Goal: Task Accomplishment & Management: Manage account settings

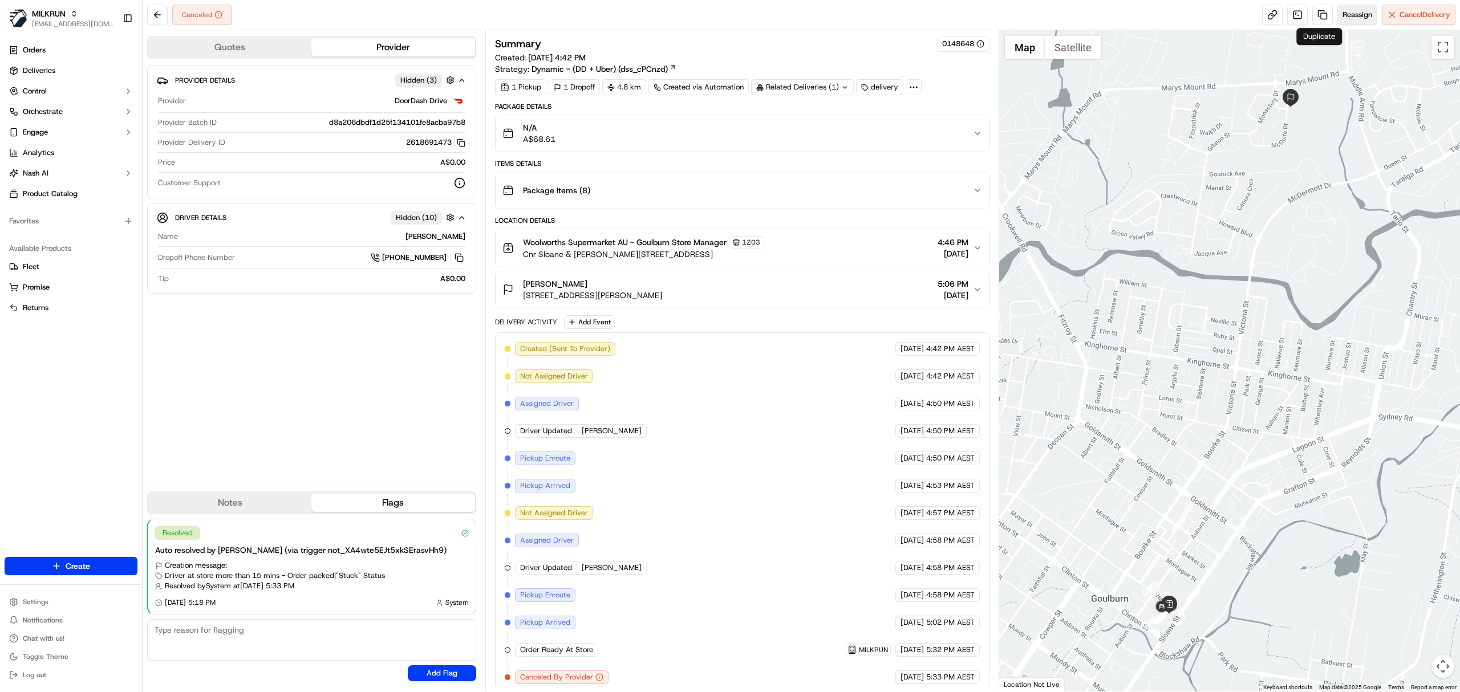
click at [1343, 14] on span "Reassign" at bounding box center [1358, 15] width 30 height 10
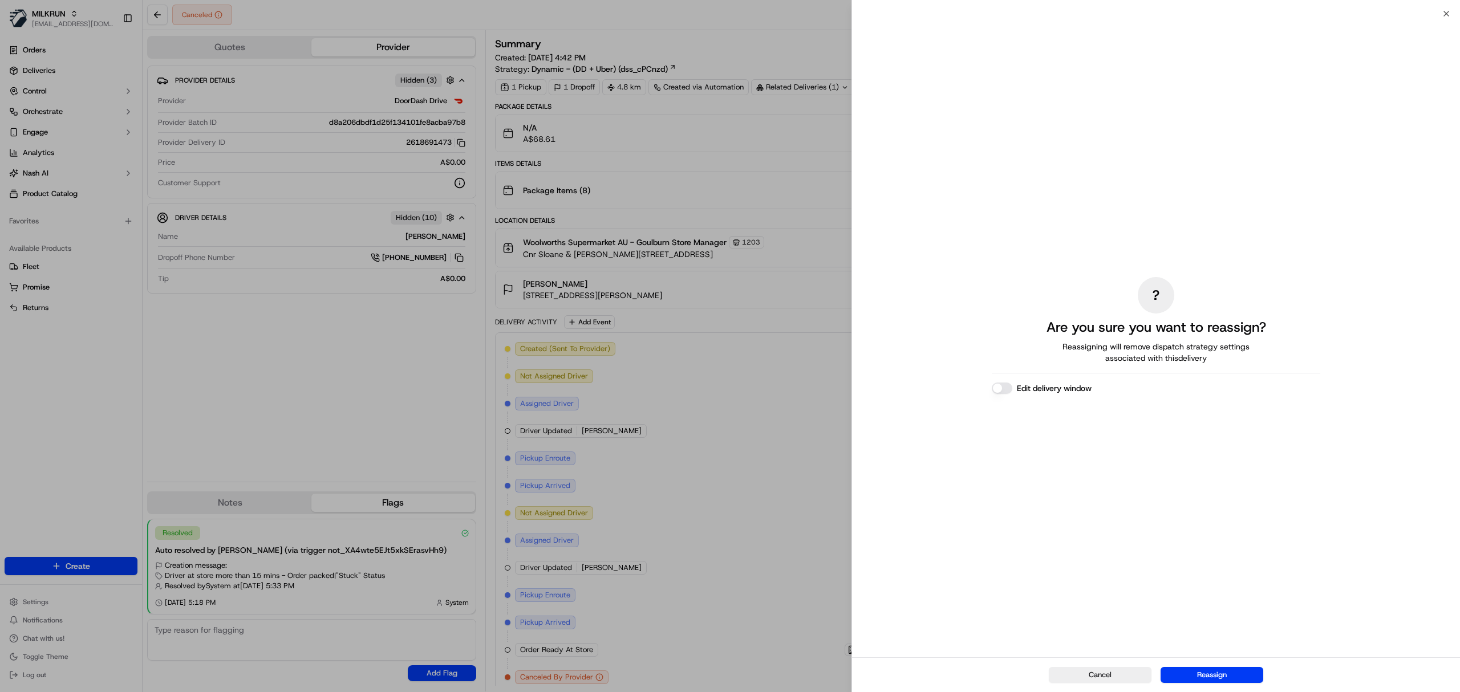
click at [1205, 666] on div "Cancel Reassign" at bounding box center [1156, 675] width 608 height 35
click at [1207, 667] on div "Cancel Reassign" at bounding box center [1156, 675] width 608 height 35
click at [1214, 673] on button "Reassign" at bounding box center [1212, 675] width 103 height 16
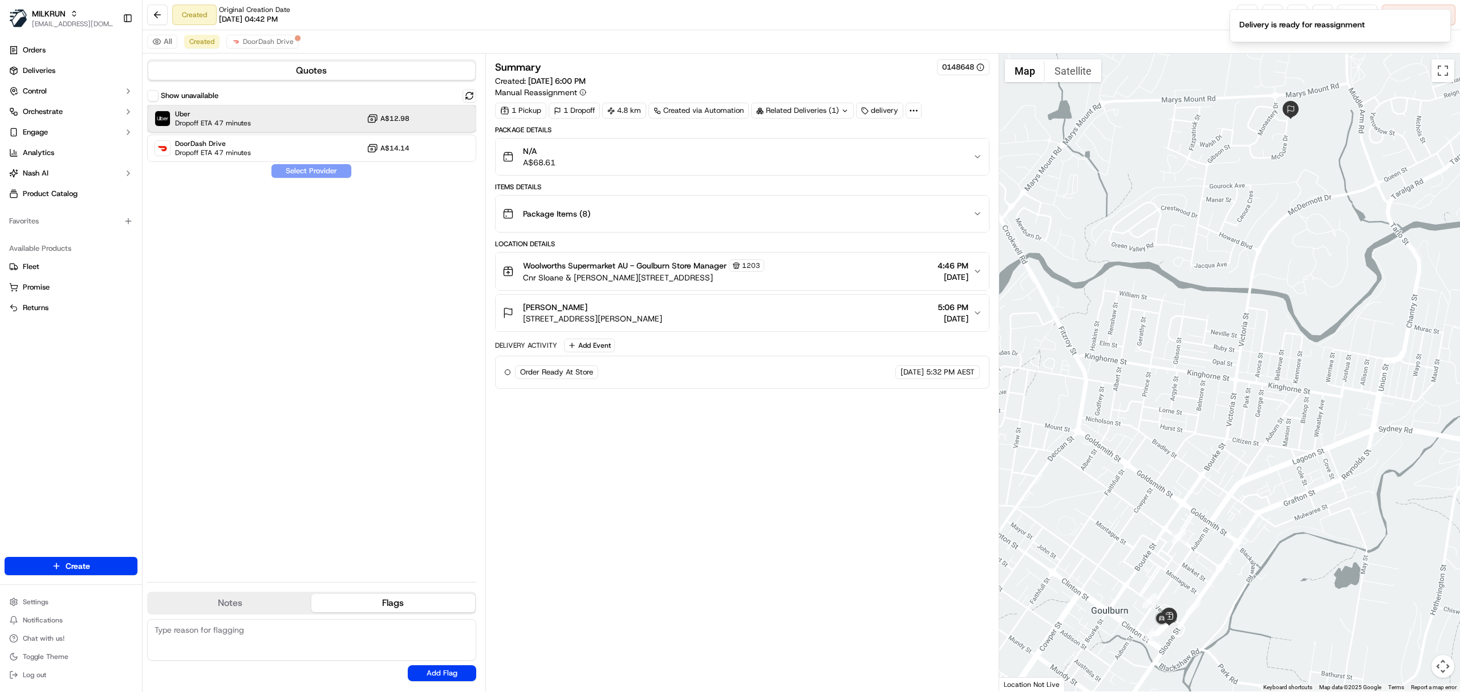
click at [325, 126] on div "Uber Dropoff ETA 47 minutes A$12.98" at bounding box center [311, 118] width 329 height 27
click at [308, 176] on button "Assign Provider" at bounding box center [311, 171] width 81 height 14
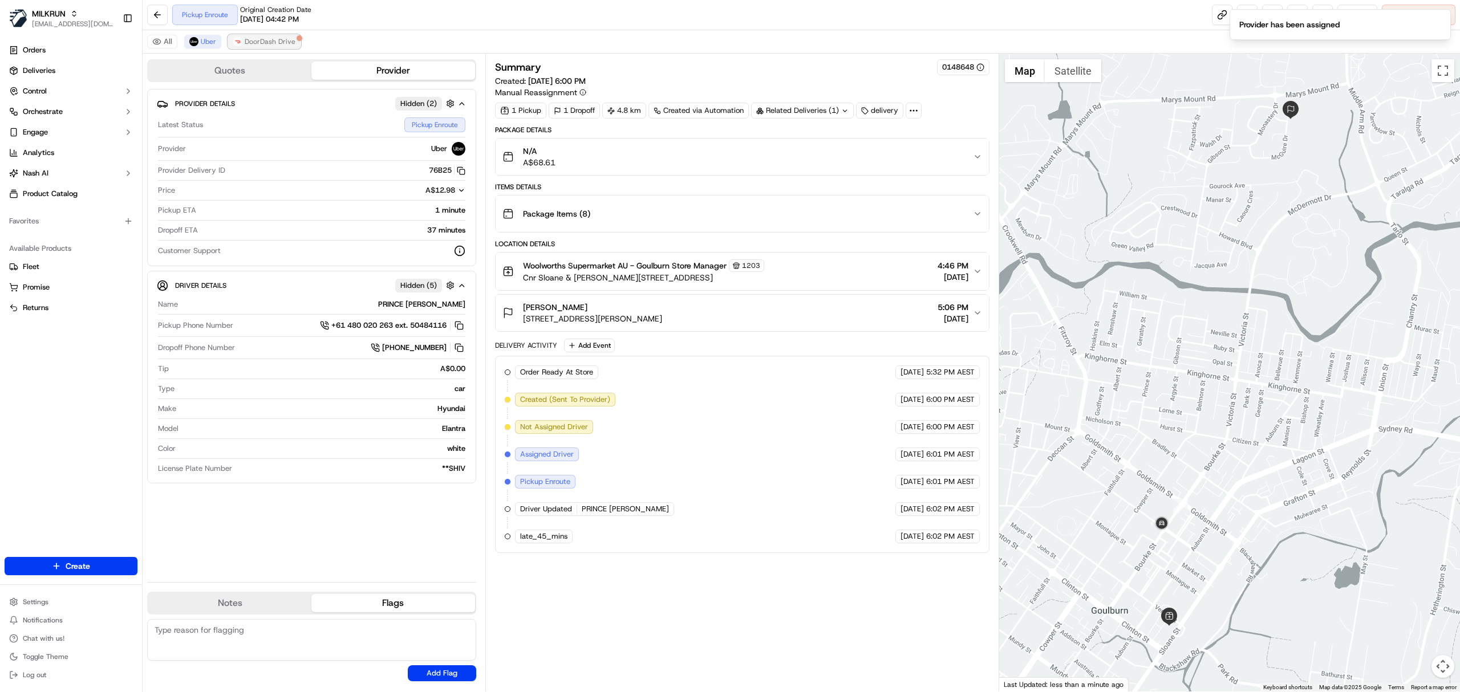
click at [297, 41] on div at bounding box center [300, 38] width 6 height 6
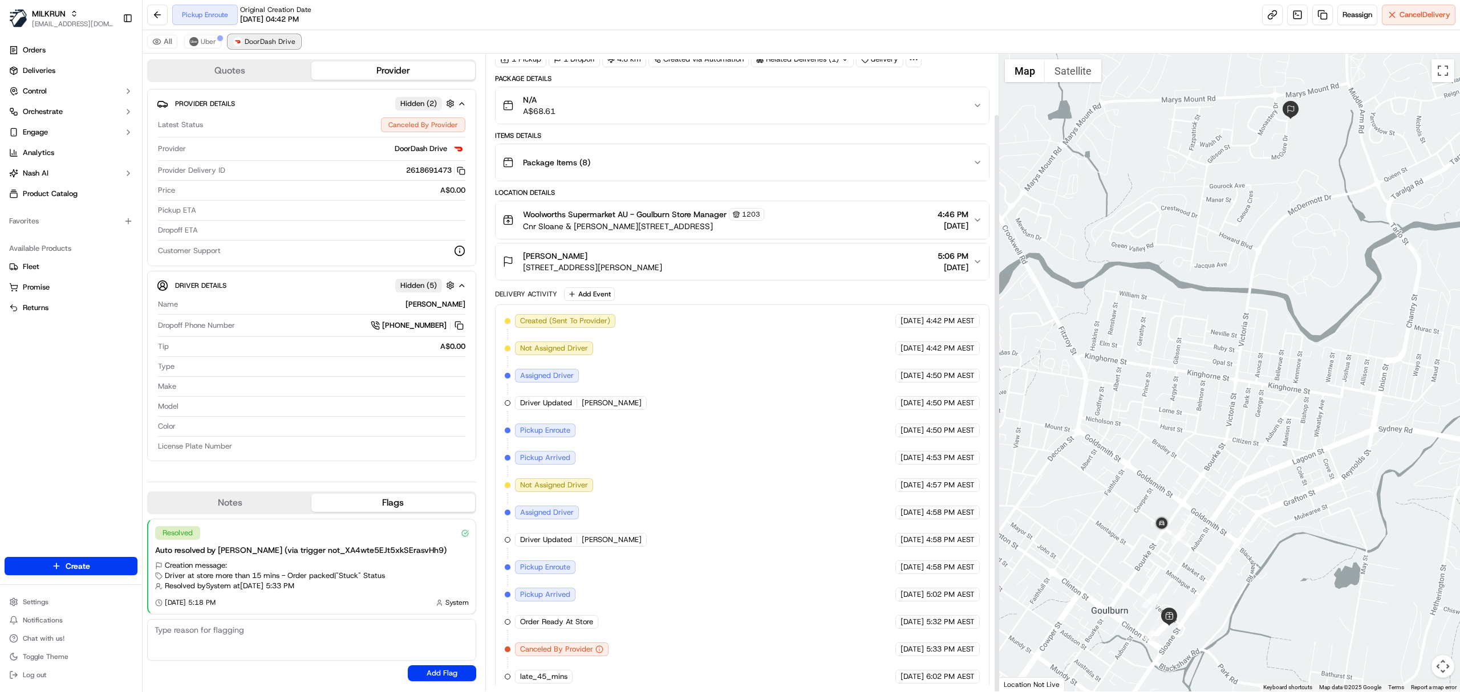
scroll to position [67, 0]
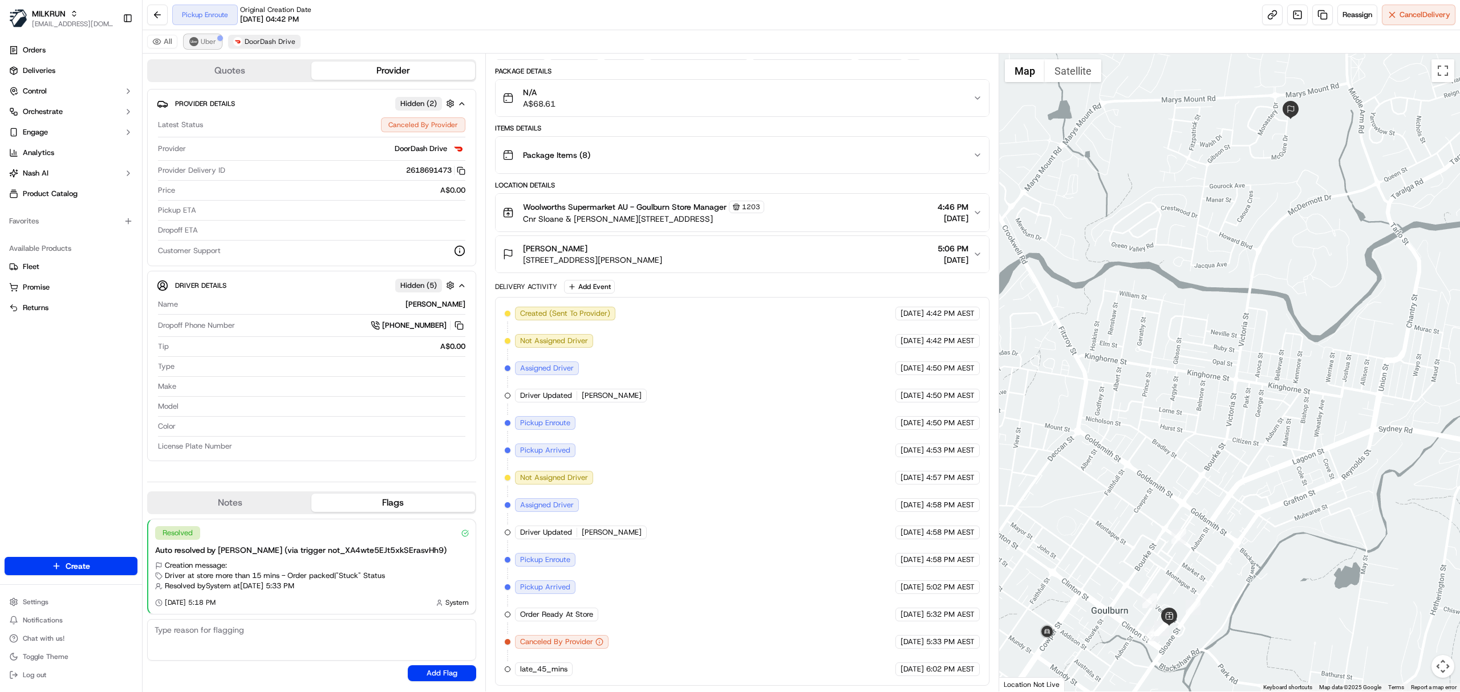
click at [204, 42] on span "Uber" at bounding box center [208, 41] width 15 height 9
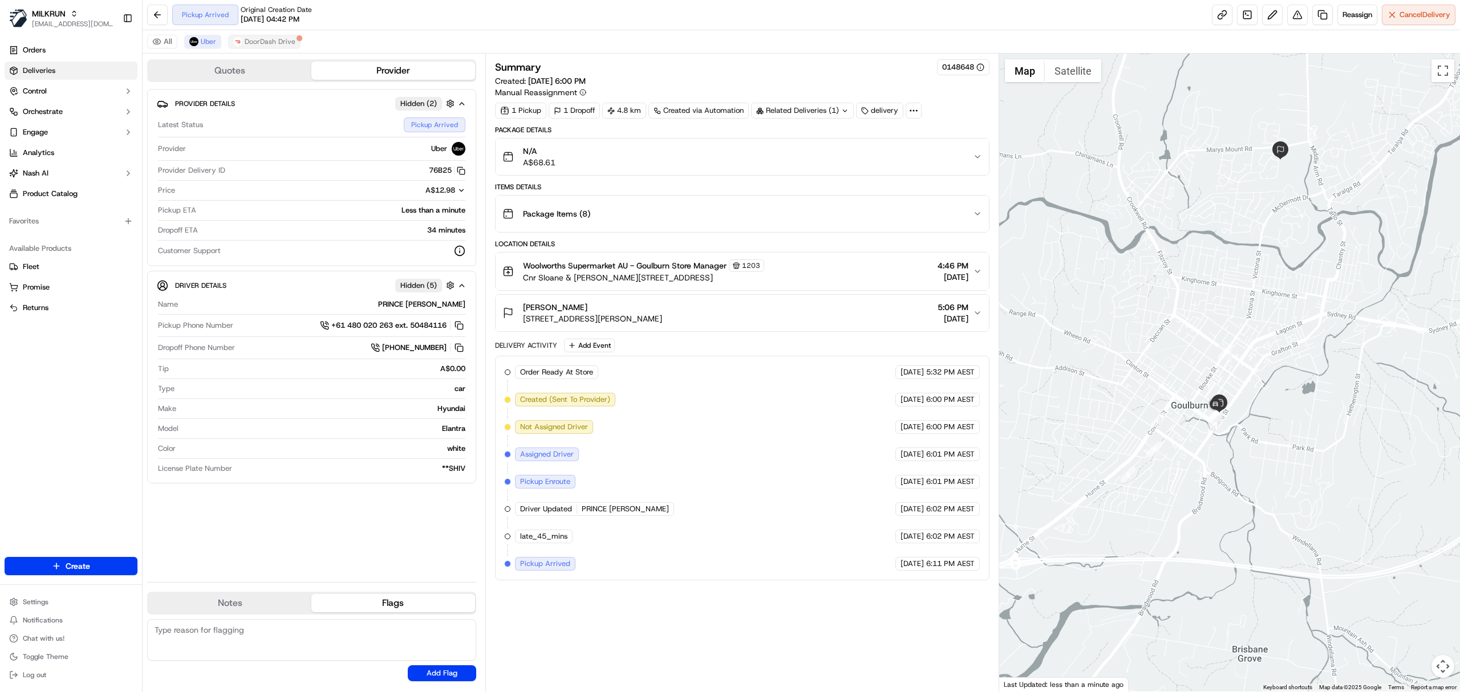
click at [67, 74] on link "Deliveries" at bounding box center [71, 71] width 133 height 18
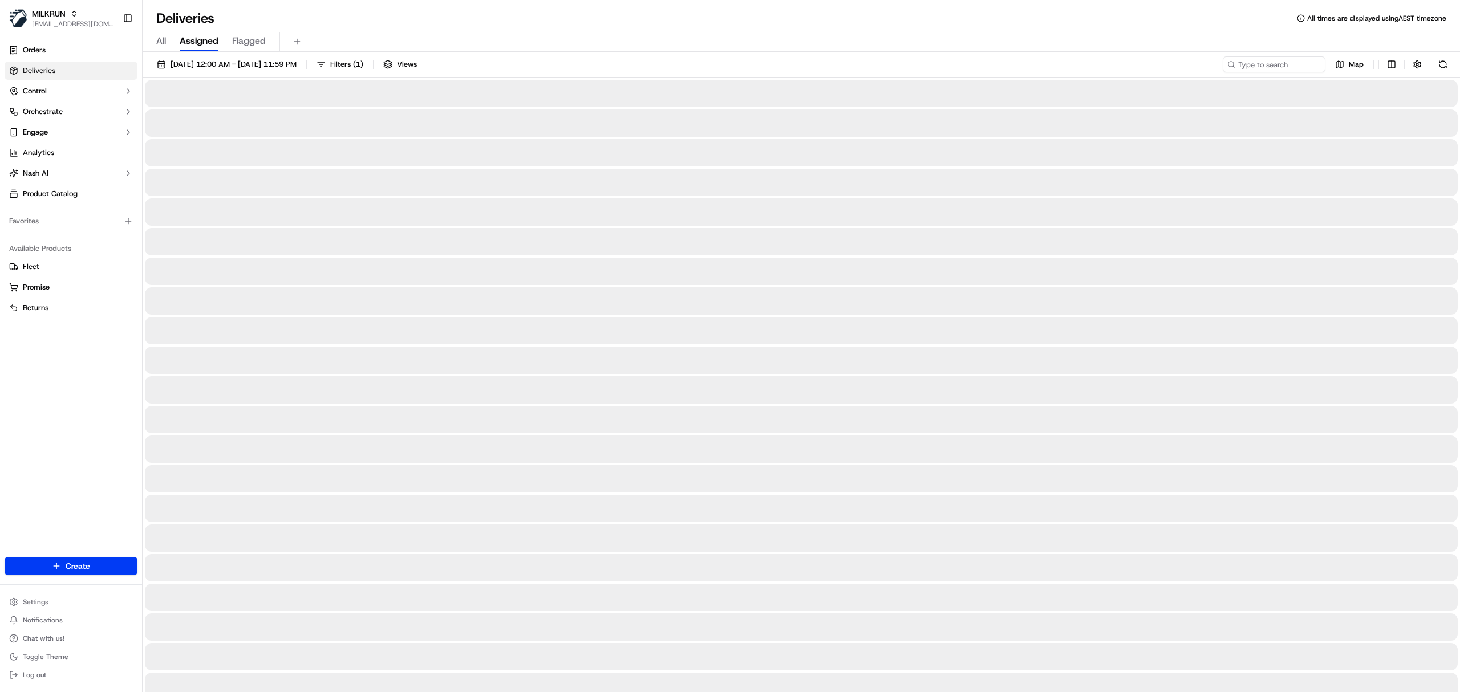
click at [162, 42] on span "All" at bounding box center [161, 41] width 10 height 14
click at [1251, 62] on input at bounding box center [1257, 64] width 137 height 16
paste input "BWS - [PERSON_NAME] Store Manager"
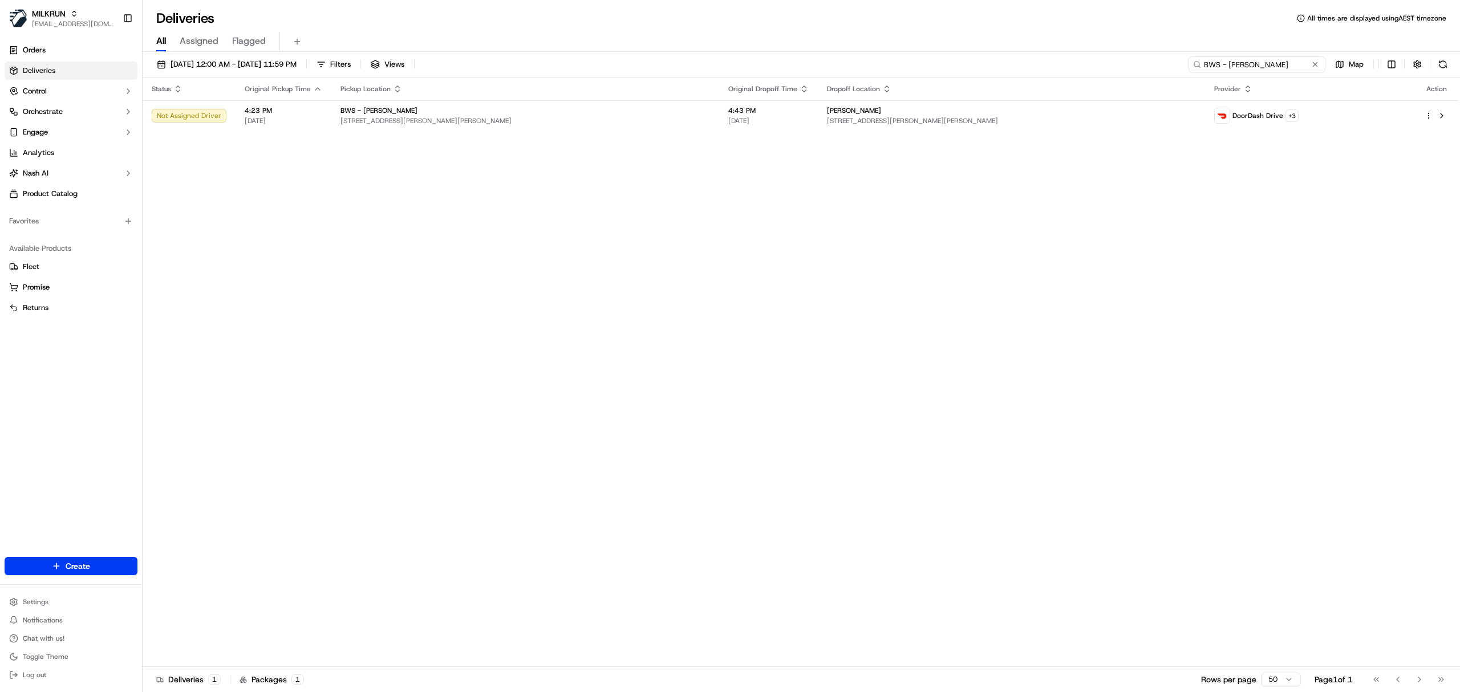
type input "BWS - [PERSON_NAME]"
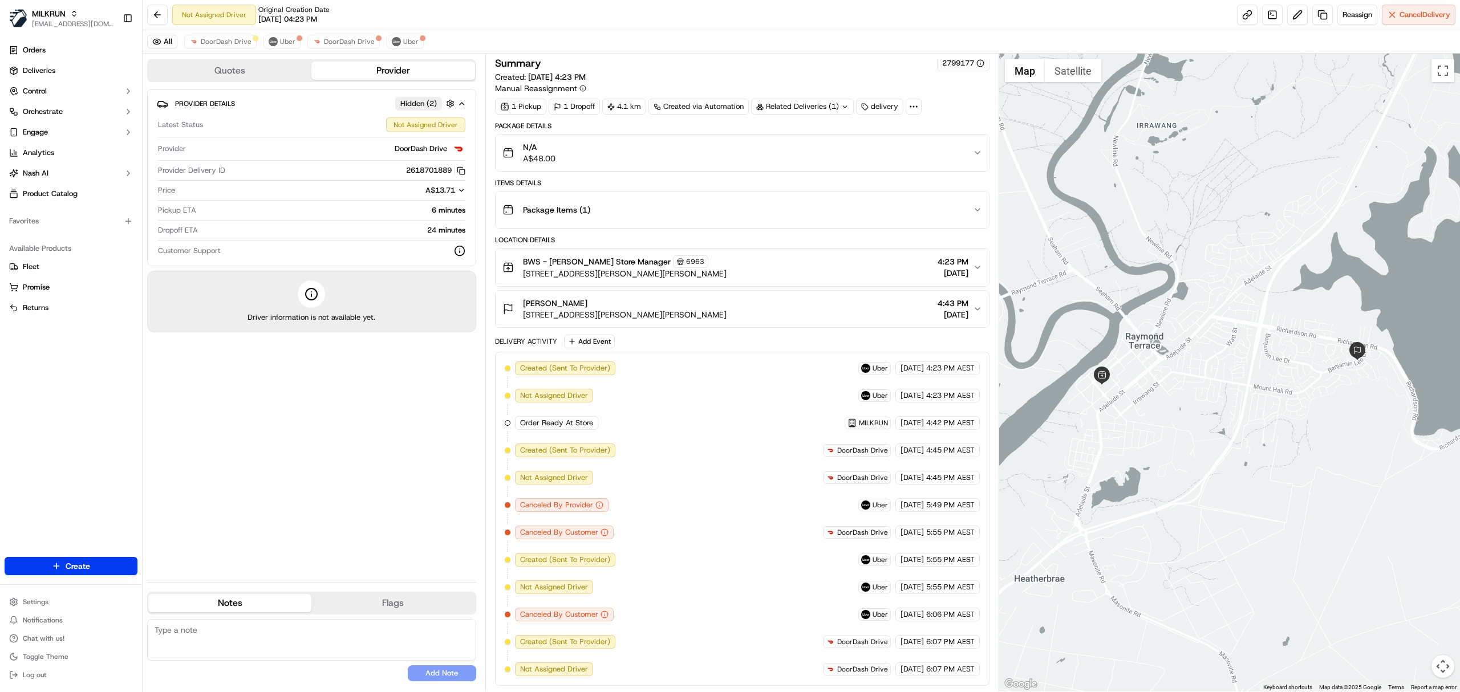
scroll to position [11, 0]
click at [653, 198] on div "Package Items ( 1 )" at bounding box center [737, 209] width 471 height 23
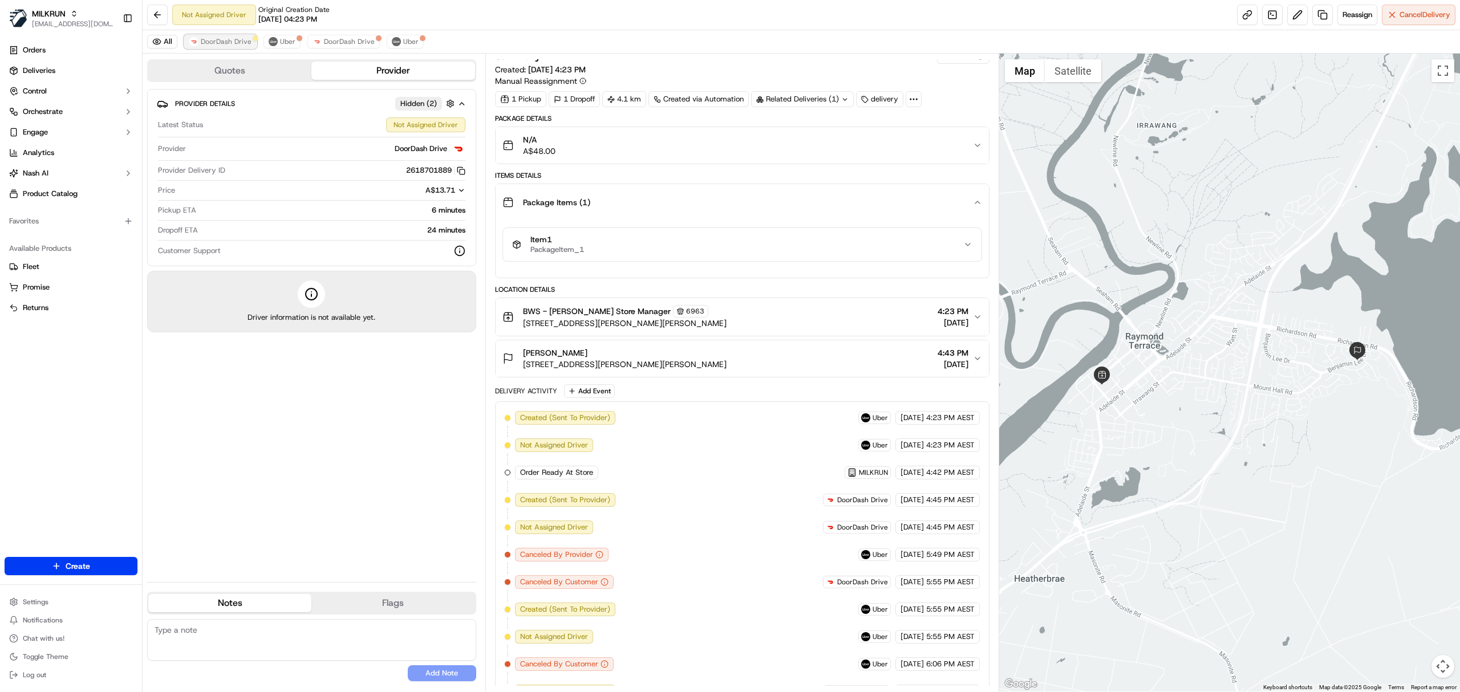
click at [241, 35] on button "DoorDash Drive" at bounding box center [220, 42] width 72 height 14
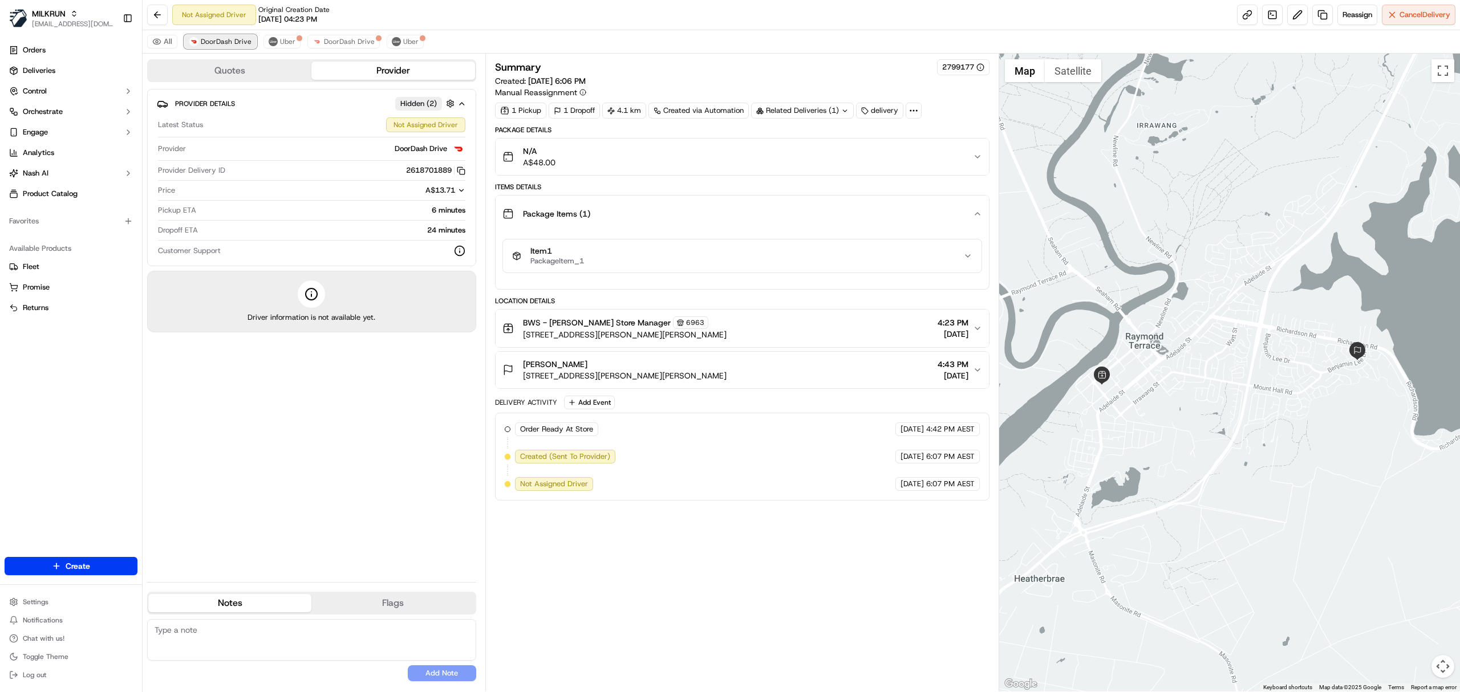
scroll to position [0, 0]
click at [274, 42] on img at bounding box center [273, 41] width 9 height 9
click at [329, 42] on span "DoorDash Drive" at bounding box center [349, 41] width 51 height 9
click at [396, 42] on img at bounding box center [396, 41] width 9 height 9
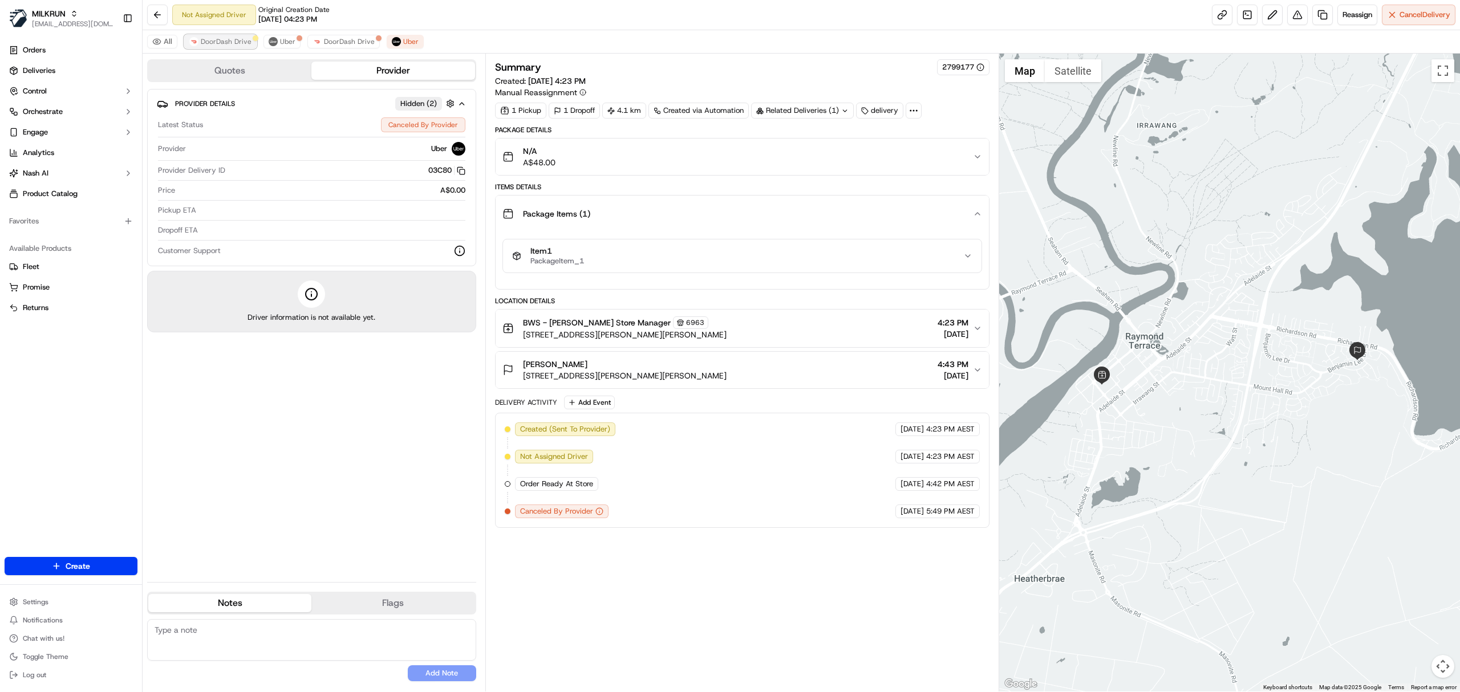
click at [211, 37] on button "DoorDash Drive" at bounding box center [220, 42] width 72 height 14
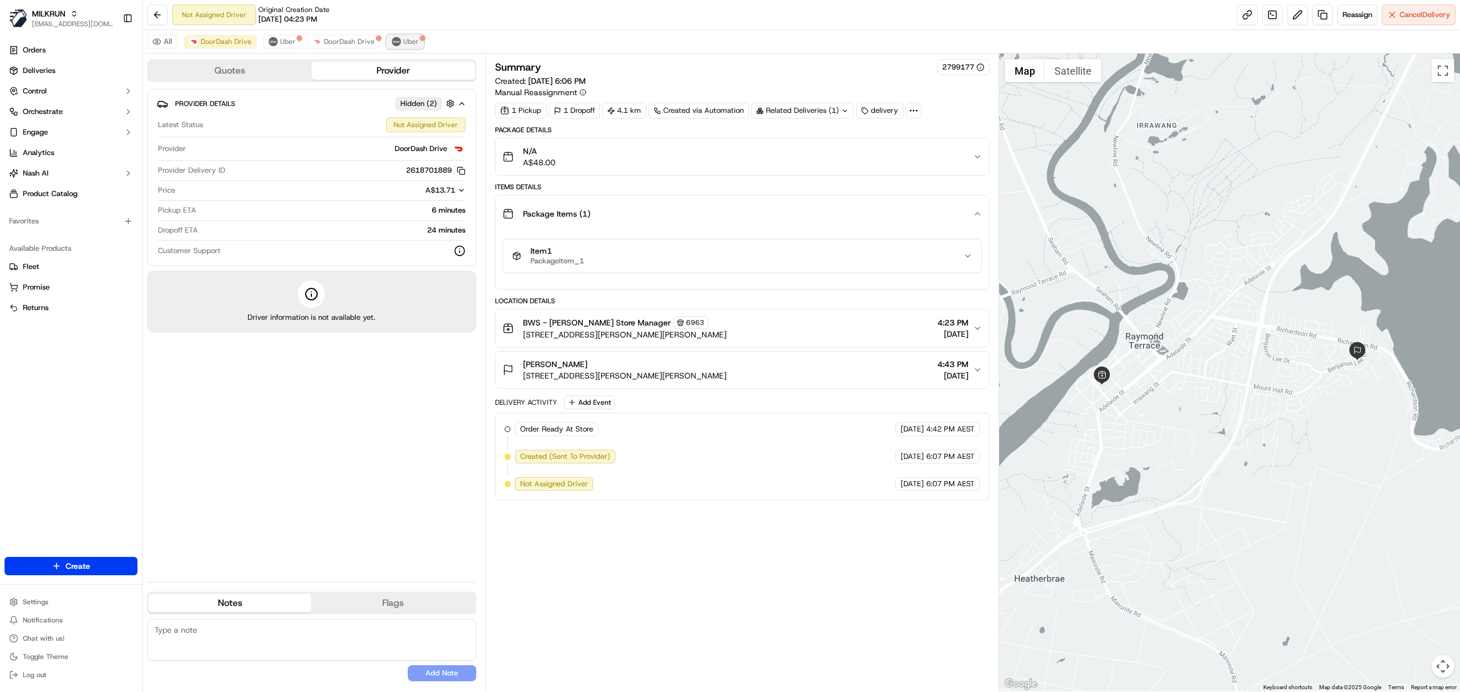
click at [395, 42] on img at bounding box center [396, 41] width 9 height 9
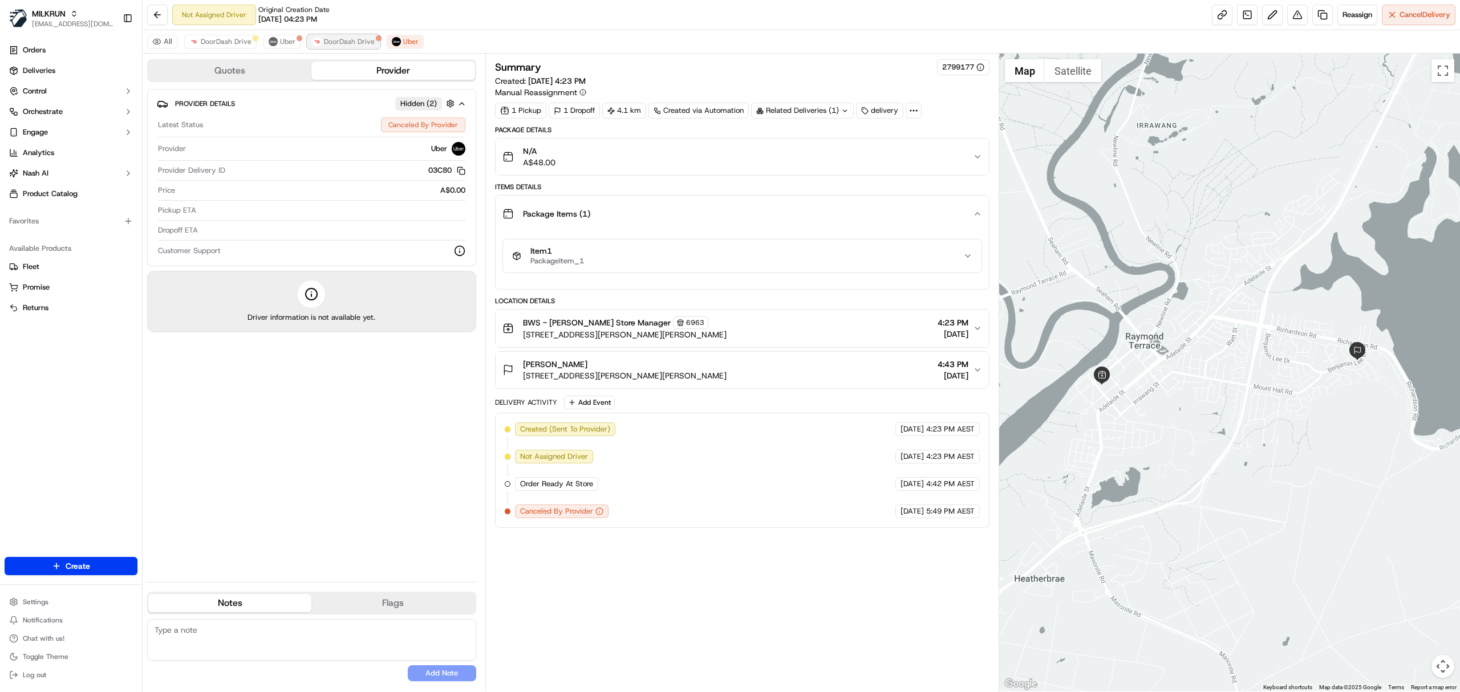
click at [363, 44] on span "DoorDash Drive" at bounding box center [349, 41] width 51 height 9
copy span "Raymond Terrac"
drag, startPoint x: 548, startPoint y: 325, endPoint x: 609, endPoint y: 323, distance: 61.1
click at [609, 323] on span "BWS - [PERSON_NAME] Store Manager" at bounding box center [597, 322] width 148 height 11
copy span "Raymond Terrace"
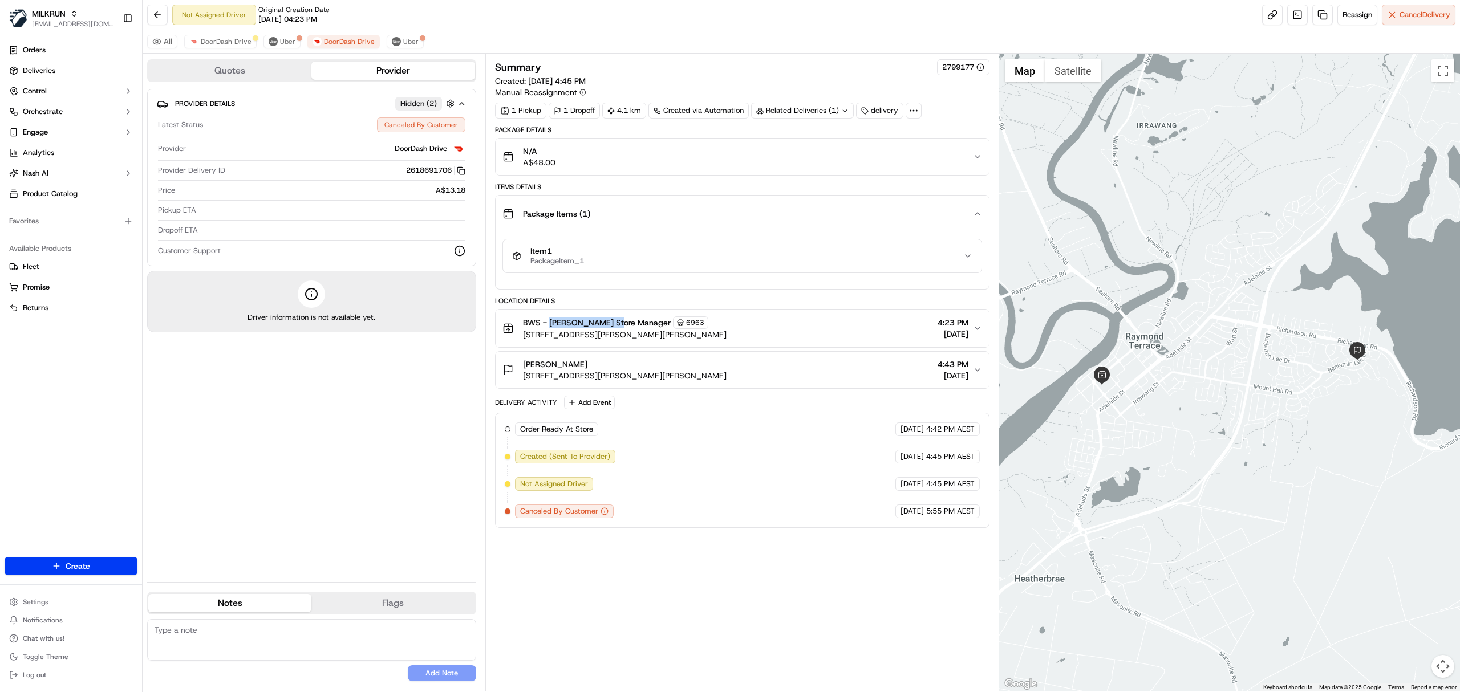
drag, startPoint x: 616, startPoint y: 327, endPoint x: 548, endPoint y: 326, distance: 67.9
click at [548, 326] on span "BWS - [PERSON_NAME] Store Manager" at bounding box center [597, 322] width 148 height 11
click at [14, 67] on icon at bounding box center [13, 70] width 9 height 9
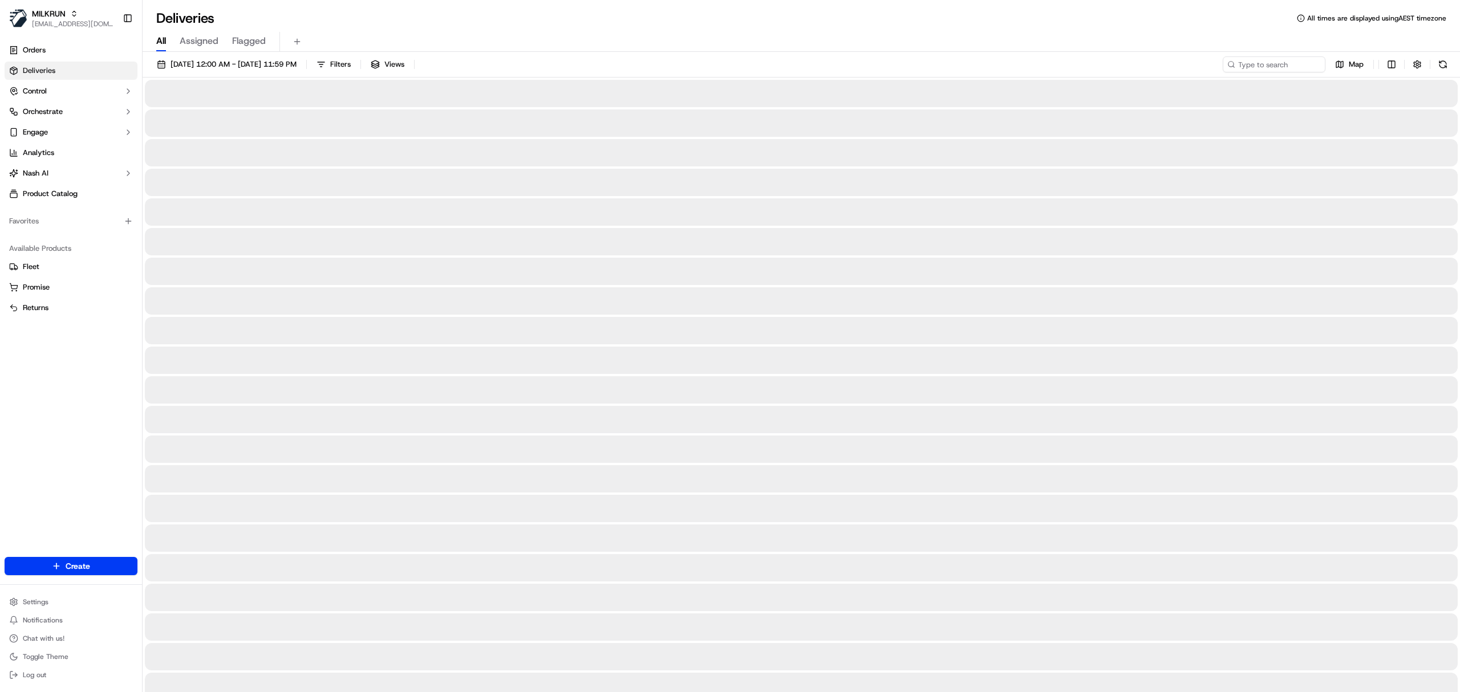
click at [156, 46] on span "All" at bounding box center [161, 41] width 10 height 14
drag, startPoint x: 1237, startPoint y: 63, endPoint x: 1243, endPoint y: 66, distance: 7.7
click at [1237, 63] on input at bounding box center [1257, 64] width 137 height 16
paste input "Raymond Terrace"
click at [1205, 67] on input "Raymond Terrace" at bounding box center [1257, 64] width 137 height 16
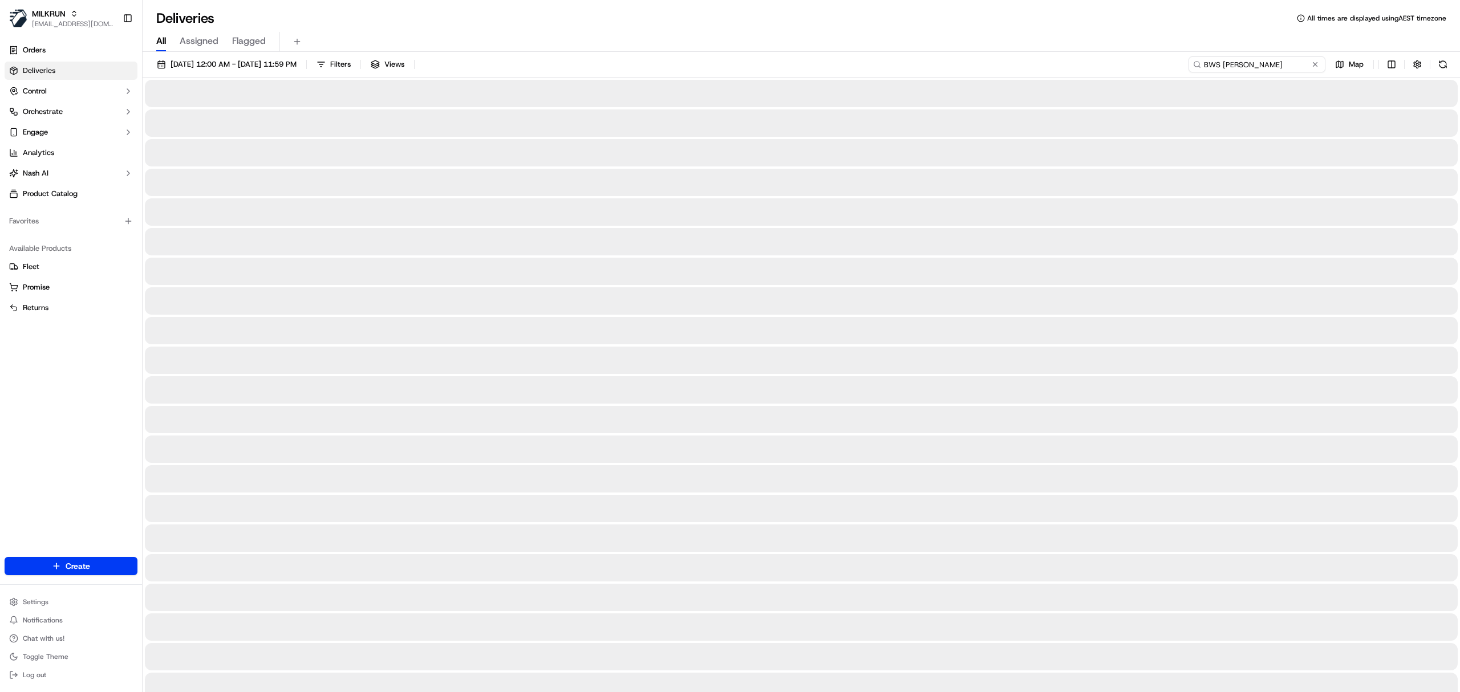
type input "BWS Raymond Terrace"
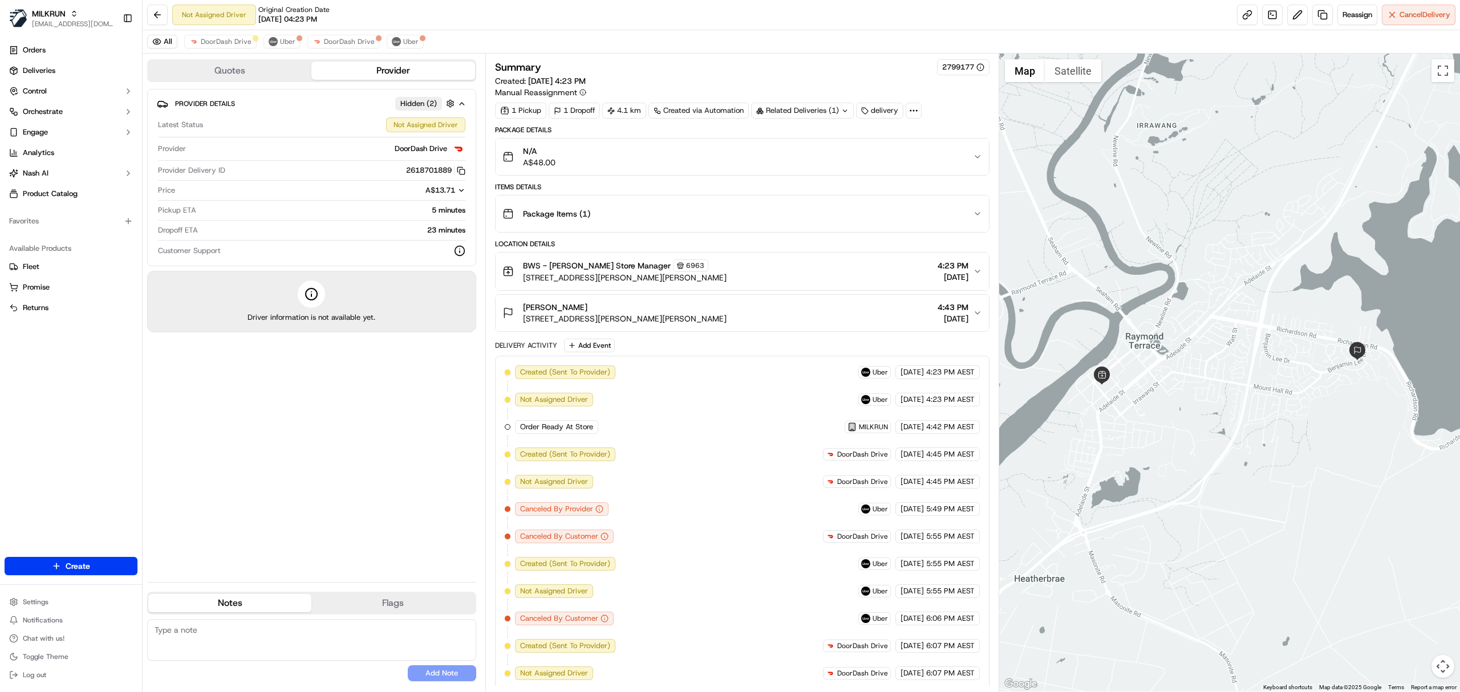
copy span "BWS - [PERSON_NAME] Store Manager"
drag, startPoint x: 519, startPoint y: 273, endPoint x: 671, endPoint y: 272, distance: 151.7
click at [671, 272] on div "BWS - Raymond Terrace Store Manager 6963 39-41 Port Stephens Cnr Glenelg Street…" at bounding box center [614, 272] width 224 height 24
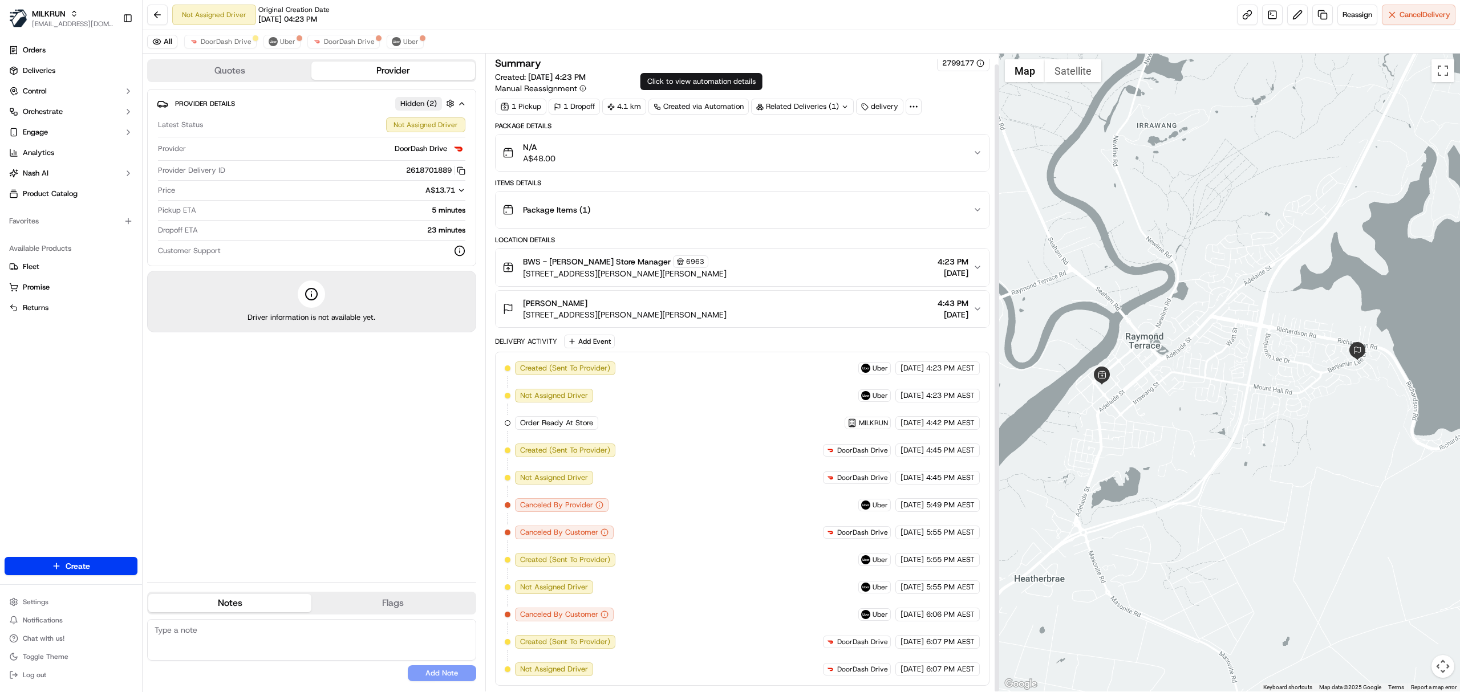
scroll to position [11, 0]
click at [621, 273] on span "[STREET_ADDRESS][PERSON_NAME][PERSON_NAME]" at bounding box center [625, 273] width 204 height 11
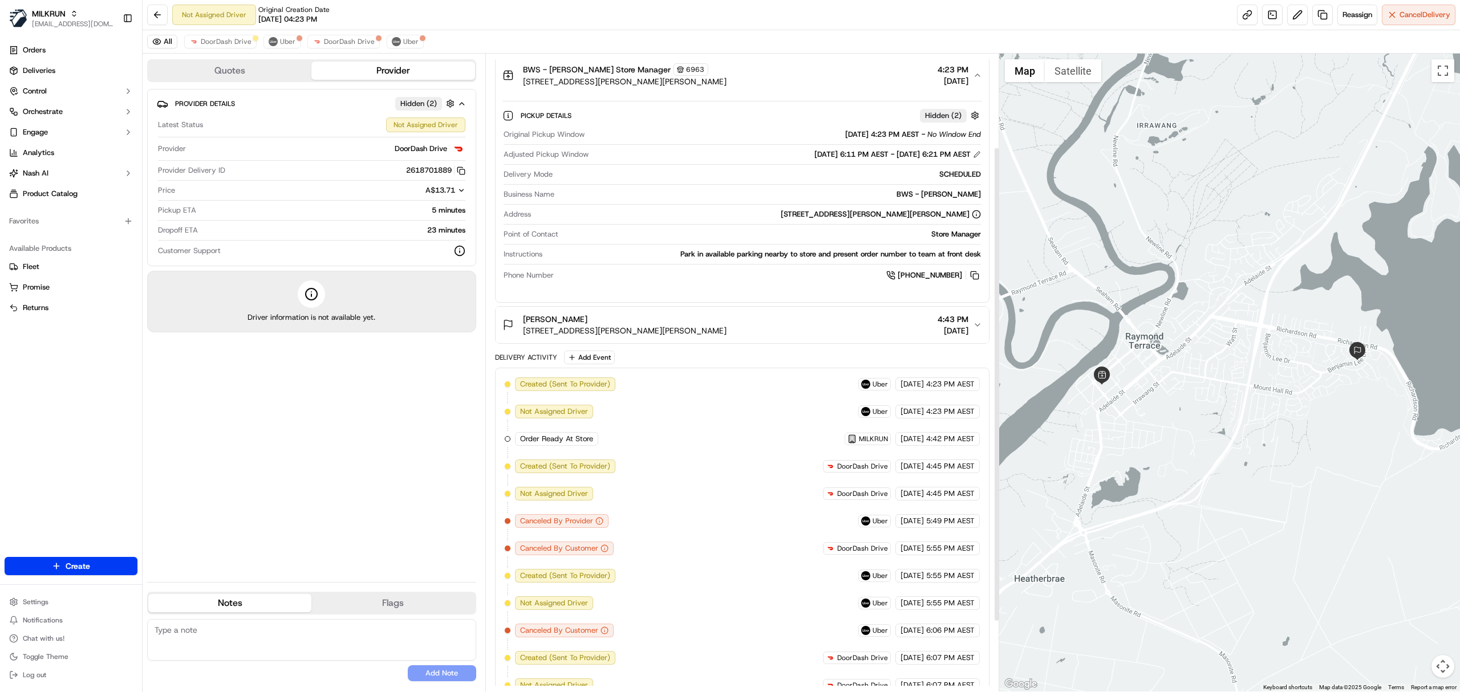
scroll to position [220, 0]
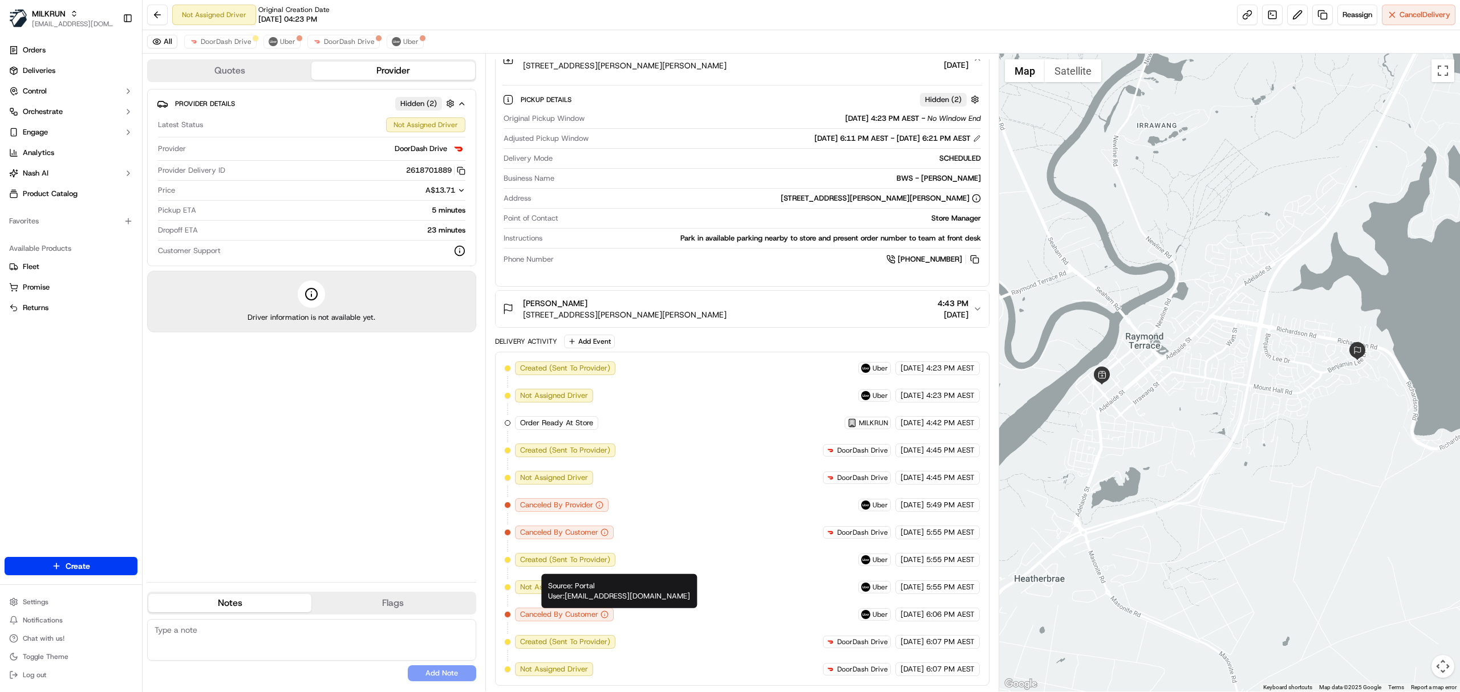
click at [605, 618] on circle "button" at bounding box center [604, 614] width 7 height 7
click at [602, 617] on circle "button" at bounding box center [604, 614] width 7 height 7
click at [408, 44] on span "Uber" at bounding box center [410, 41] width 15 height 9
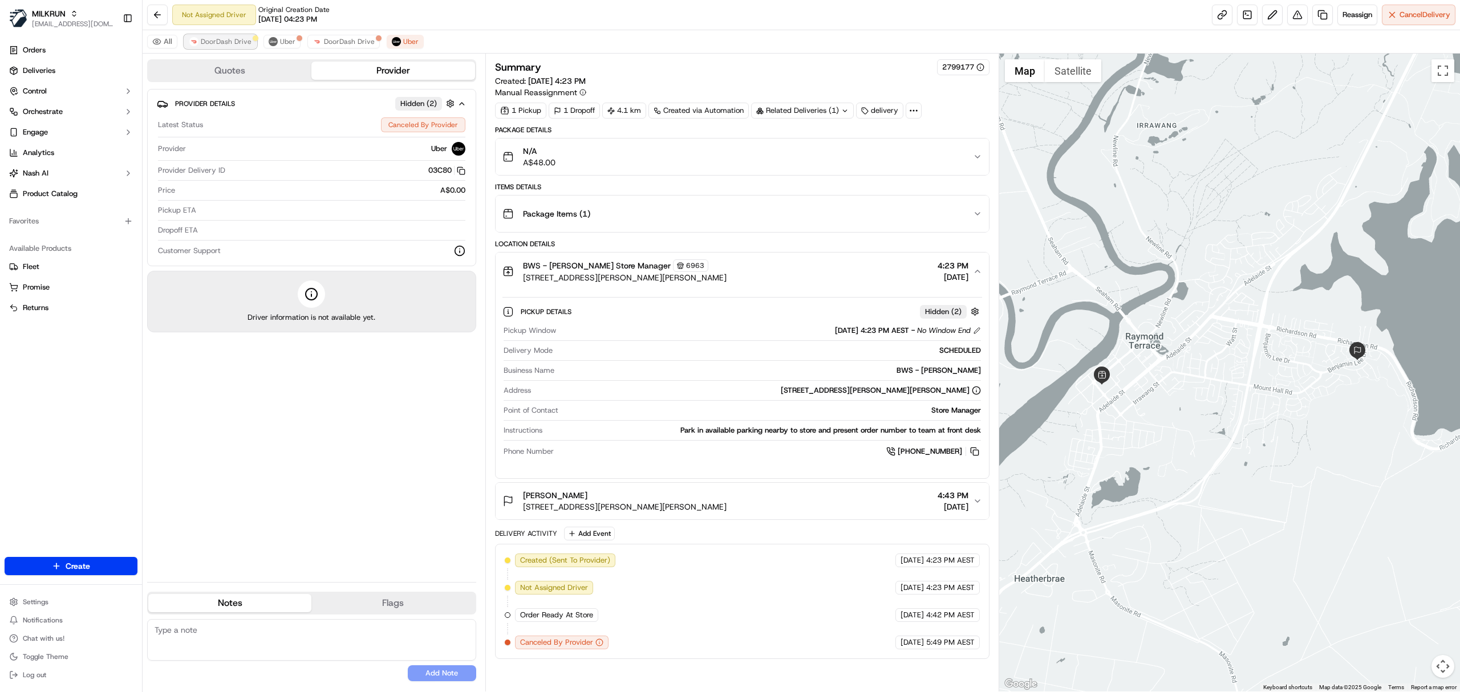
click at [240, 37] on button "DoorDash Drive" at bounding box center [220, 42] width 72 height 14
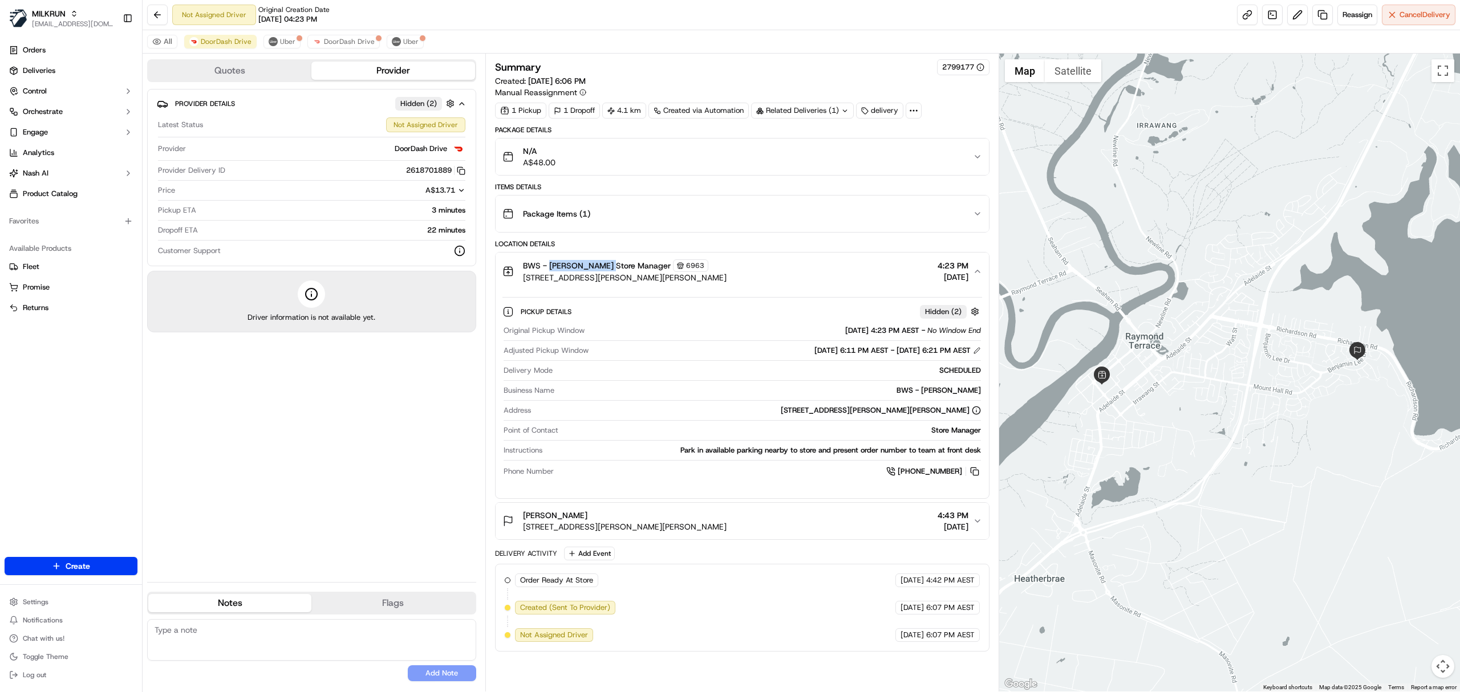
copy span "Raymond Terrac"
drag, startPoint x: 550, startPoint y: 267, endPoint x: 608, endPoint y: 271, distance: 58.3
click at [608, 271] on span "BWS - [PERSON_NAME] Store Manager" at bounding box center [597, 265] width 148 height 11
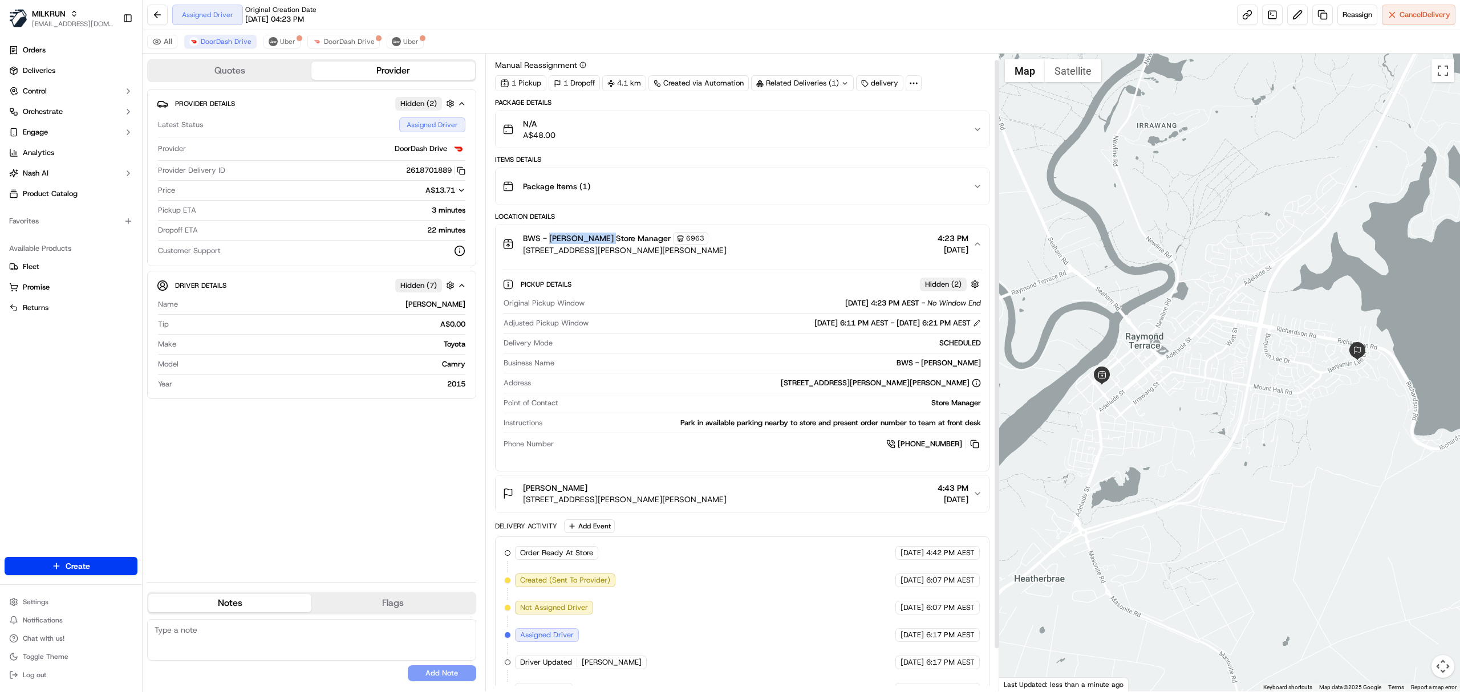
scroll to position [54, 0]
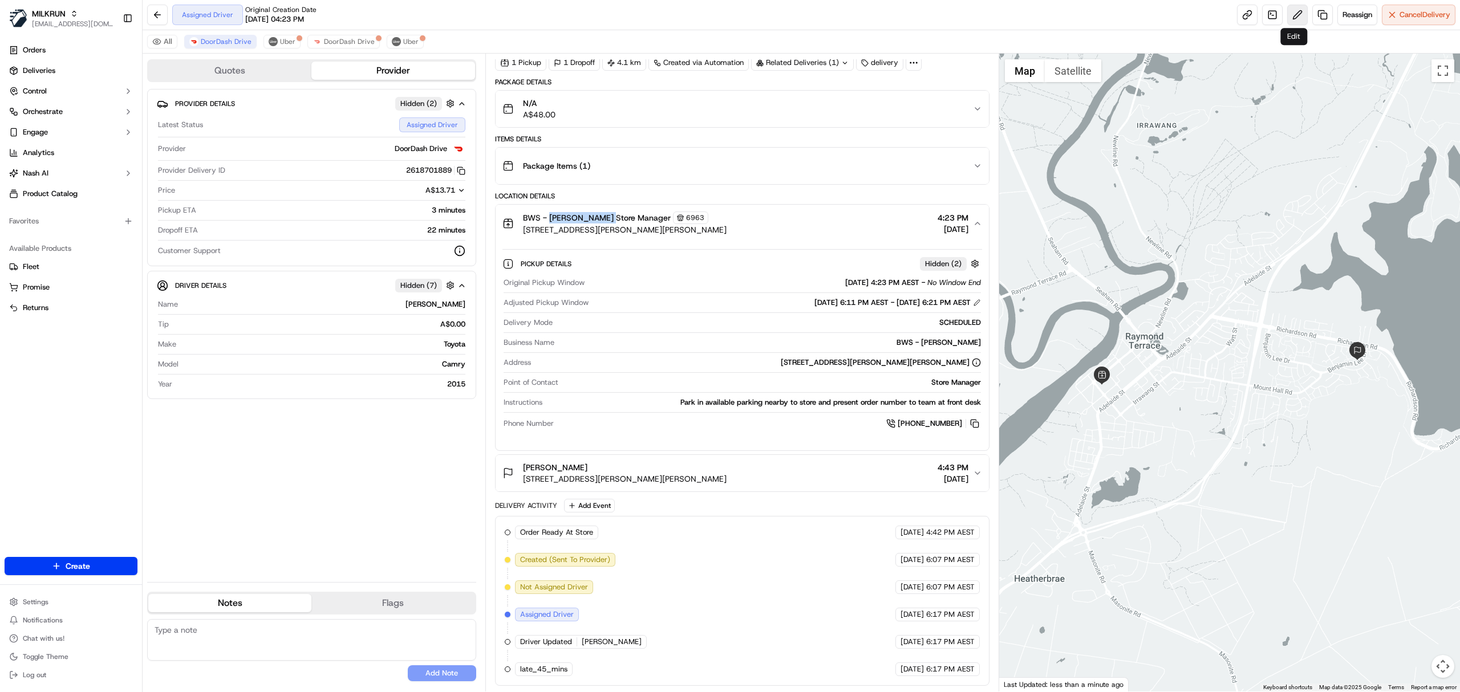
click at [1287, 14] on button at bounding box center [1297, 15] width 21 height 21
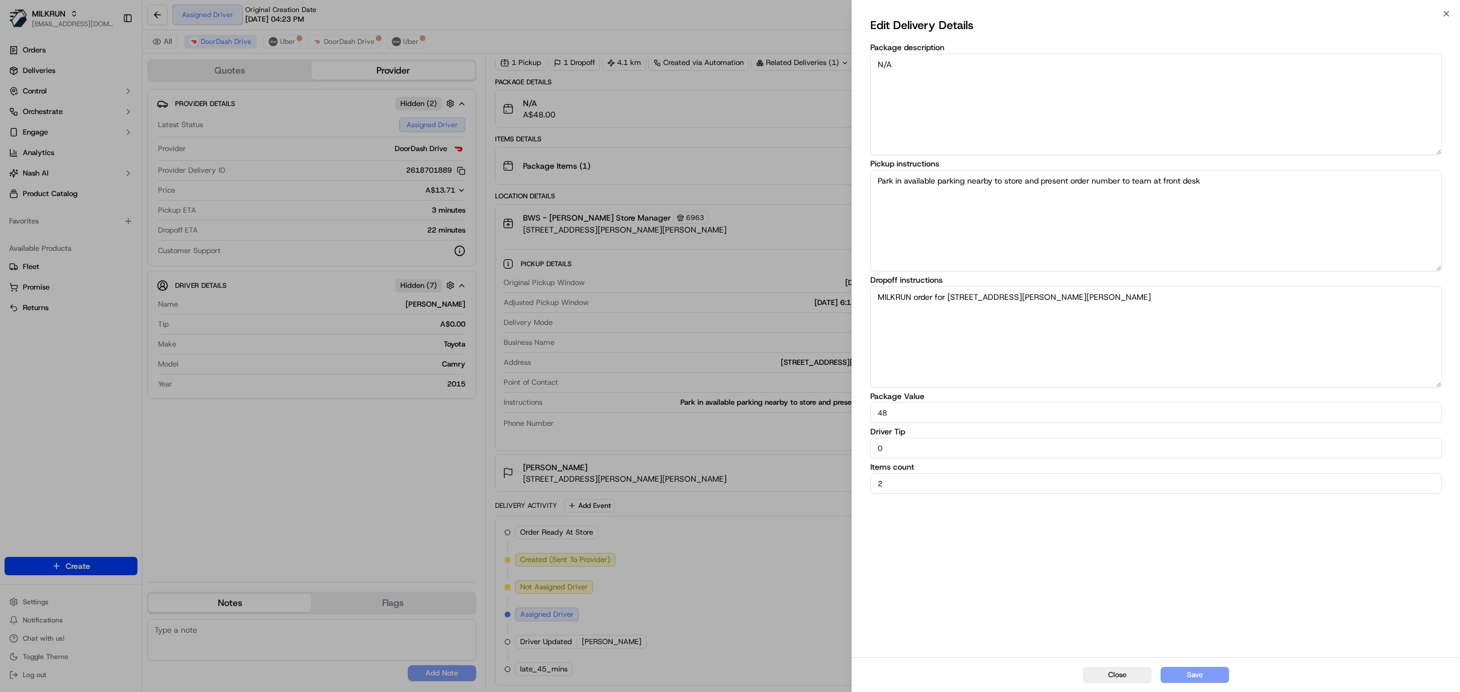
drag, startPoint x: 936, startPoint y: 456, endPoint x: 845, endPoint y: 451, distance: 90.9
click at [845, 451] on body "MILKRUN esabido@woolworths.com.au Toggle Sidebar Orders Deliveries Control Orch…" at bounding box center [730, 346] width 1460 height 692
type input "5"
click at [1178, 671] on button "Save" at bounding box center [1195, 675] width 68 height 16
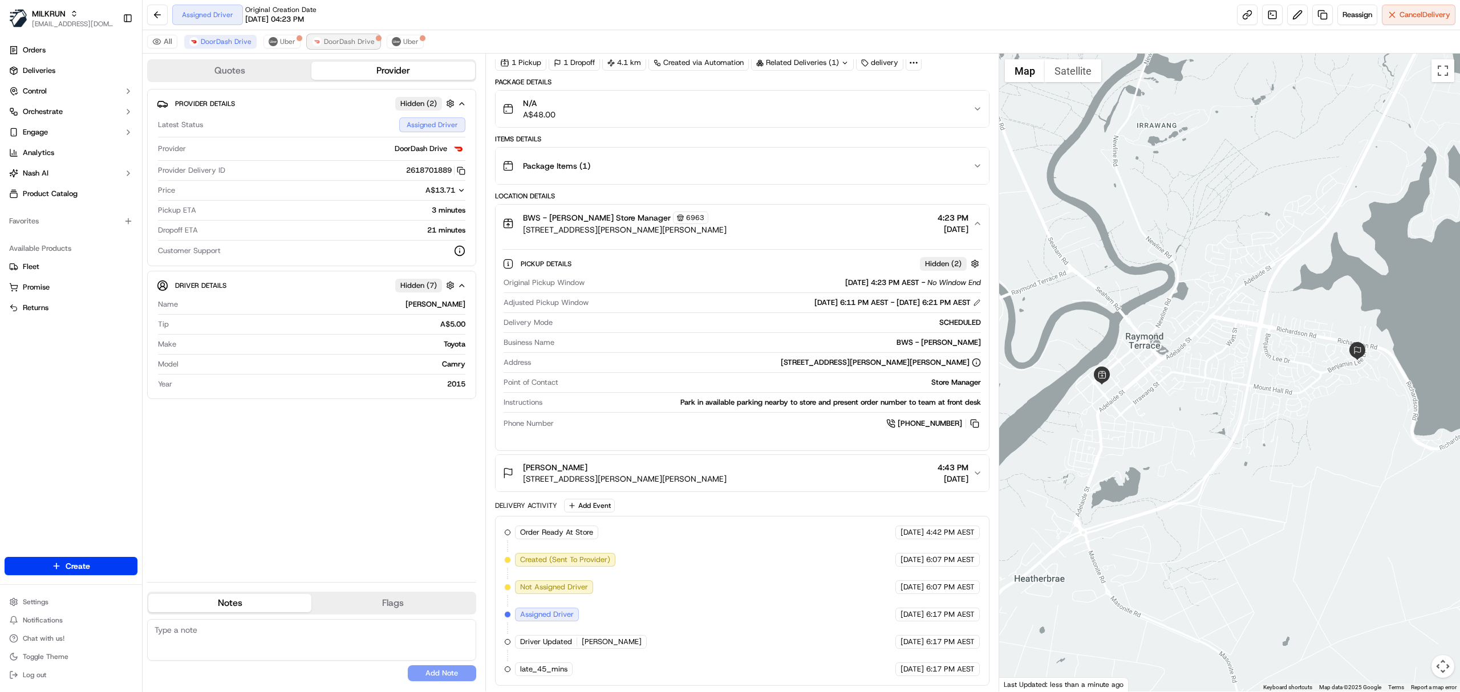
click at [342, 42] on span "DoorDash Drive" at bounding box center [349, 41] width 51 height 9
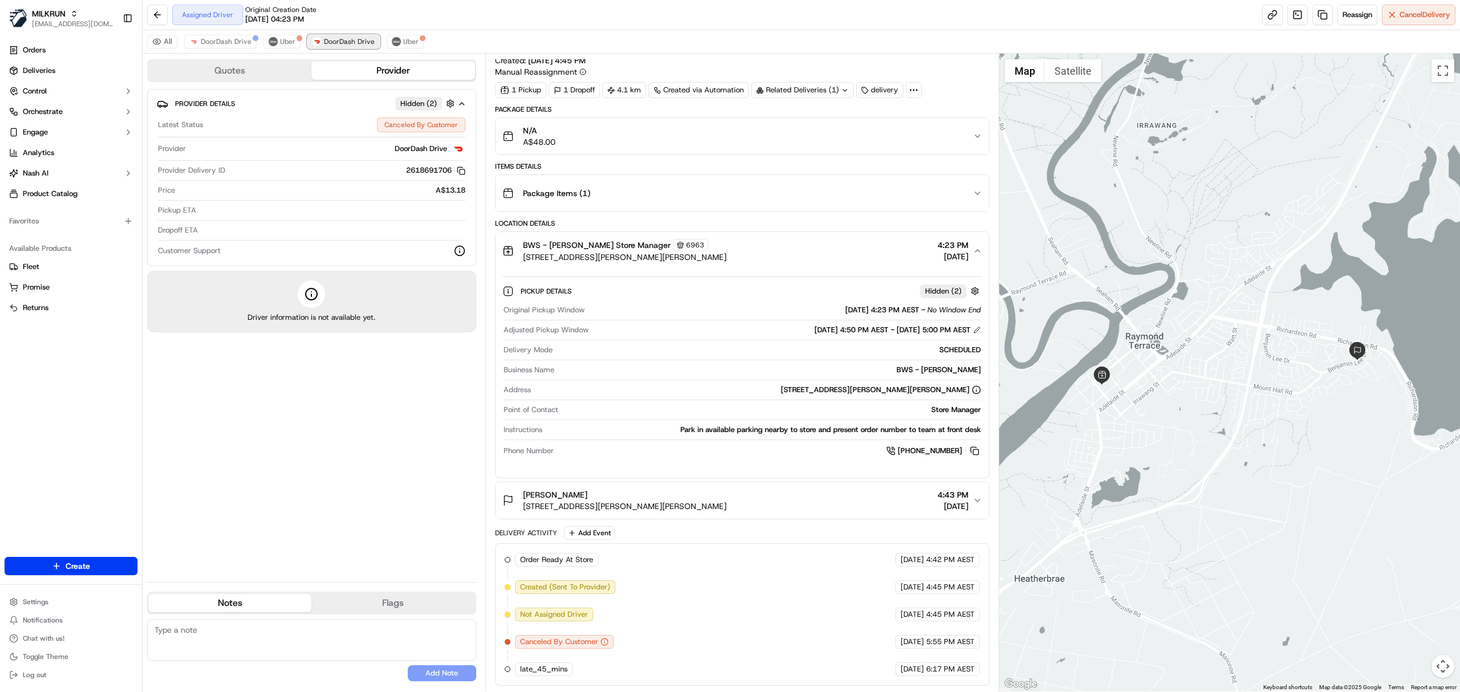
scroll to position [26, 0]
click at [238, 51] on div "All DoorDash Drive Uber DoorDash Drive Uber Quotes Provider Provider Details Hi…" at bounding box center [802, 361] width 1318 height 662
click at [234, 43] on span "DoorDash Drive" at bounding box center [226, 41] width 51 height 9
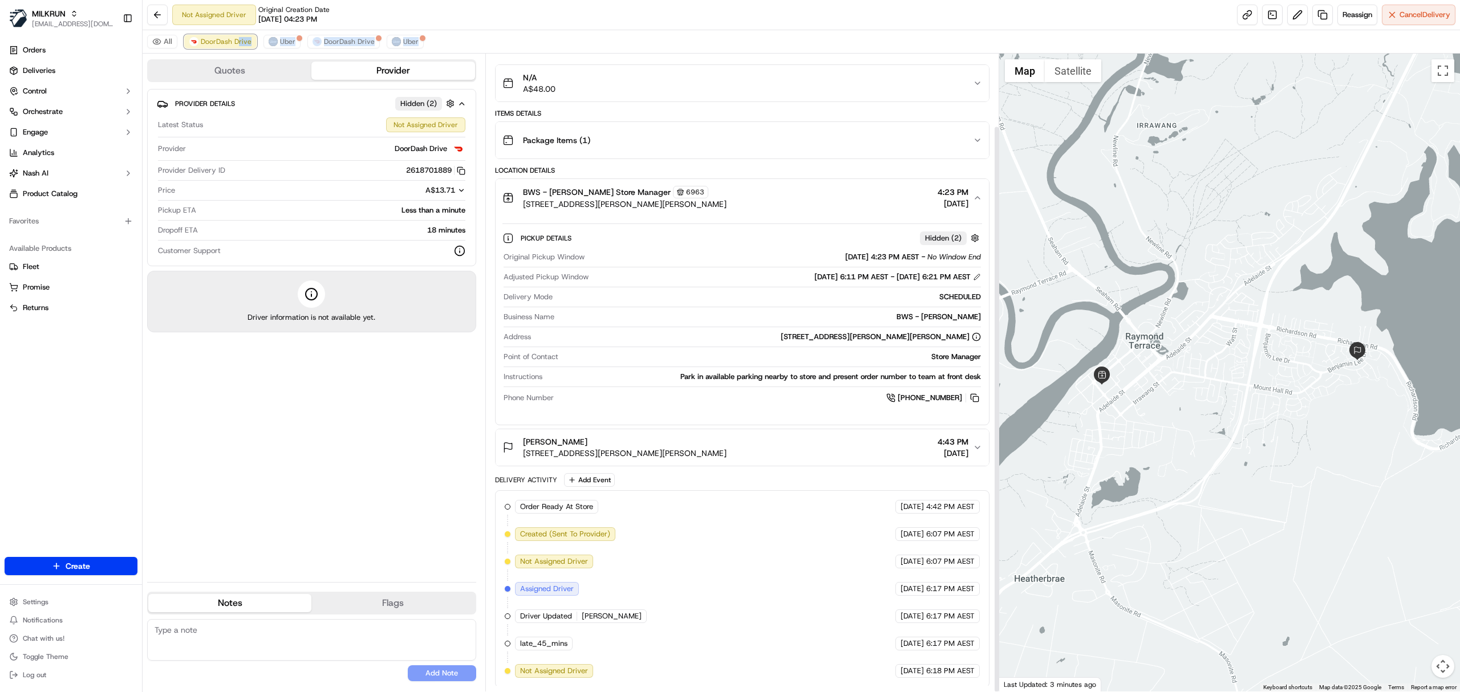
scroll to position [81, 0]
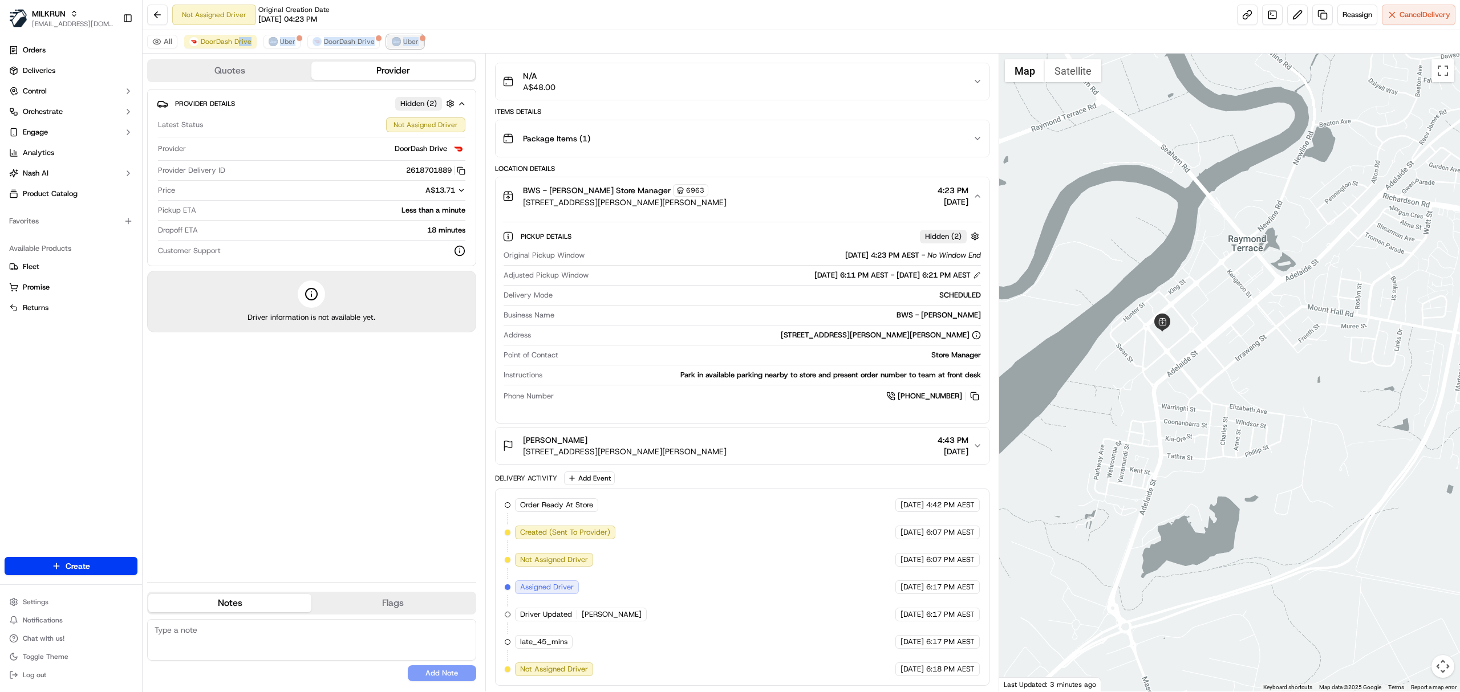
click at [403, 44] on span "Uber" at bounding box center [410, 41] width 15 height 9
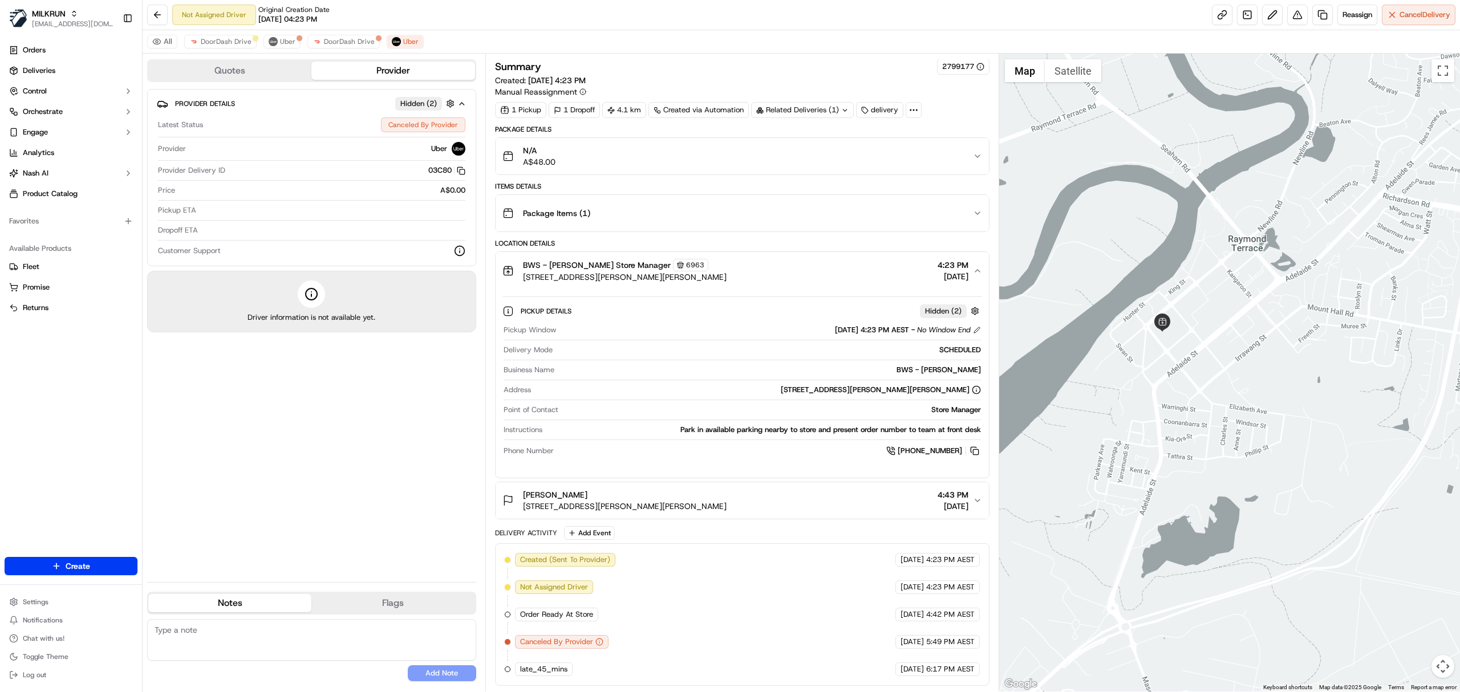
click at [206, 50] on div "All DoorDash Drive Uber DoorDash Drive Uber" at bounding box center [802, 41] width 1318 height 23
click at [284, 39] on span "Uber" at bounding box center [287, 41] width 15 height 9
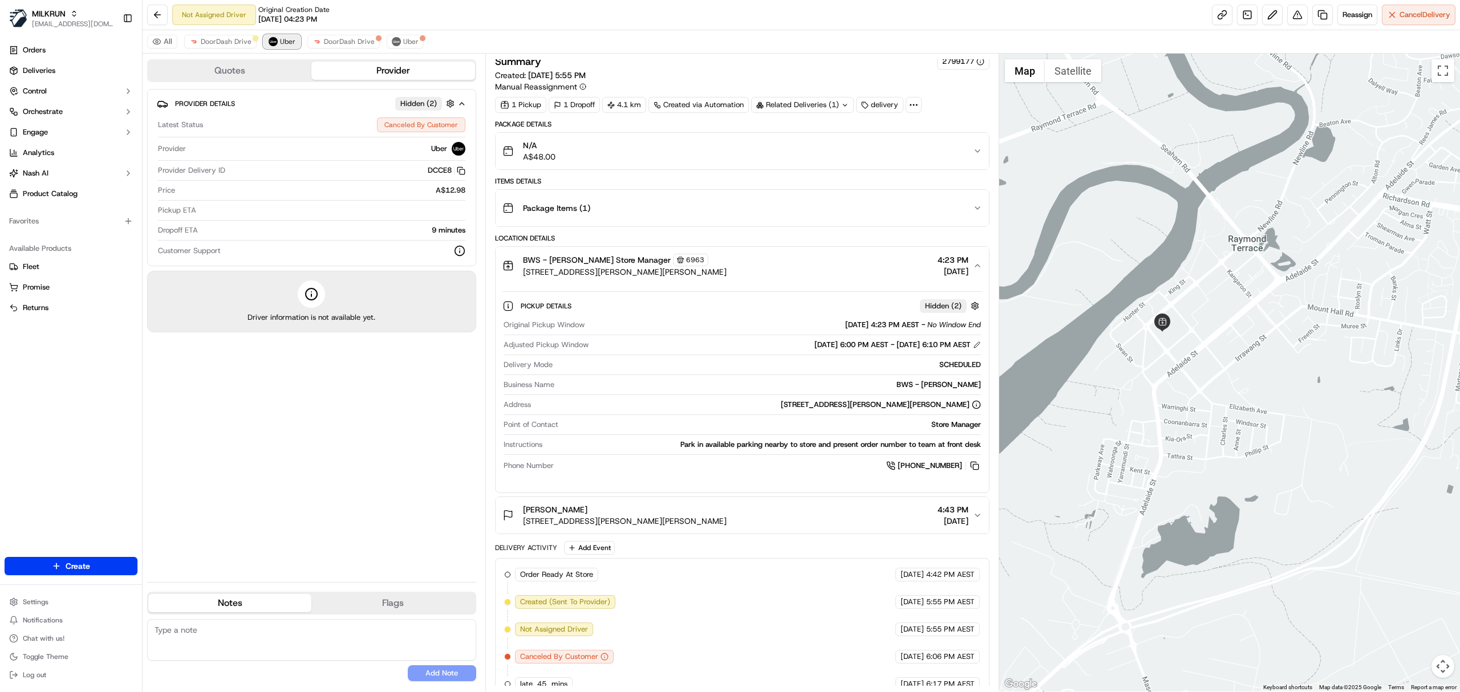
scroll to position [26, 0]
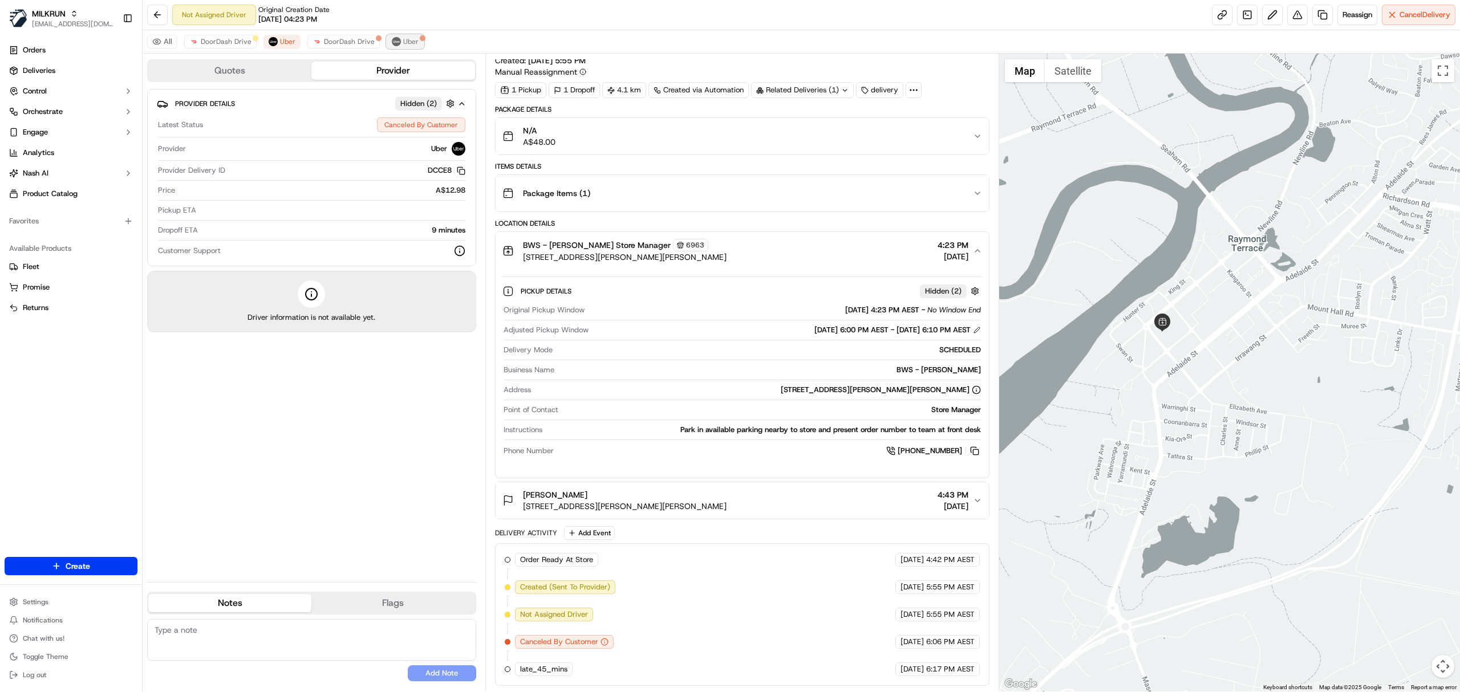
click at [407, 44] on span "Uber" at bounding box center [410, 41] width 15 height 9
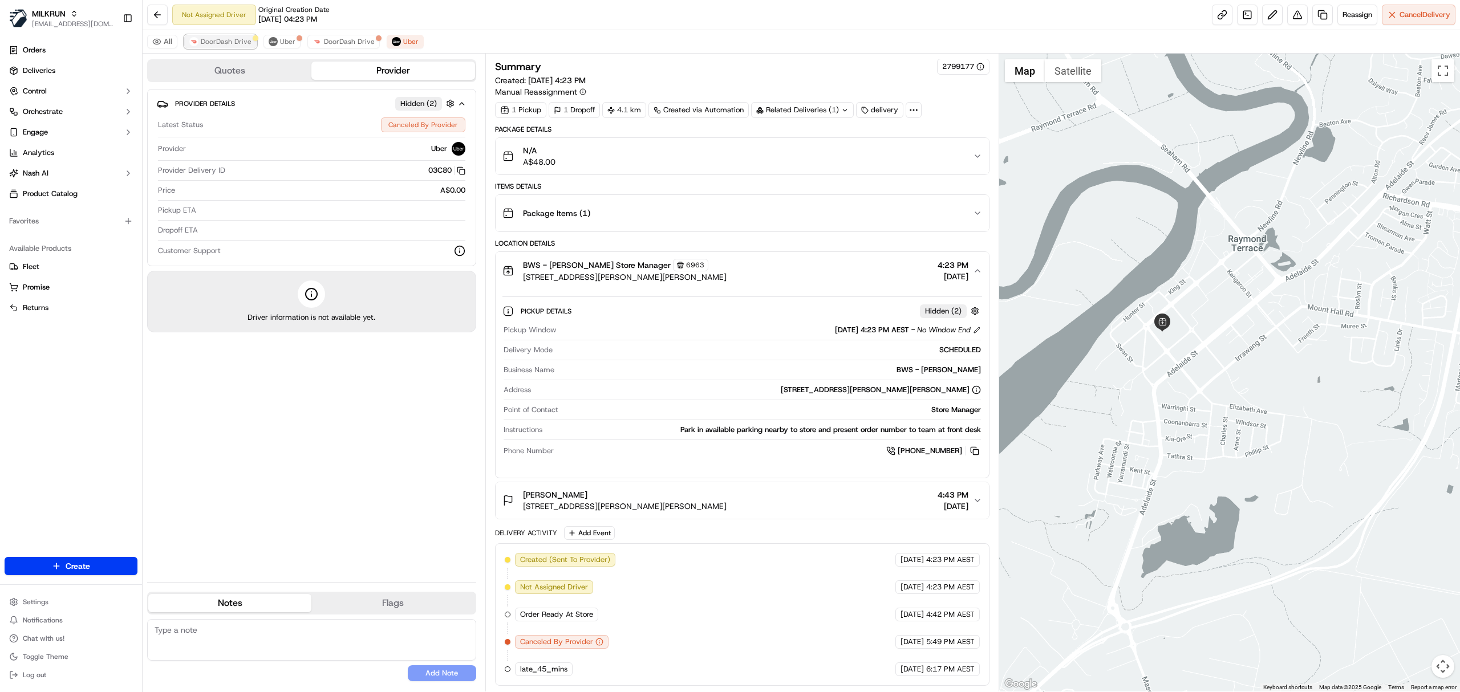
click at [234, 44] on span "DoorDash Drive" at bounding box center [226, 41] width 51 height 9
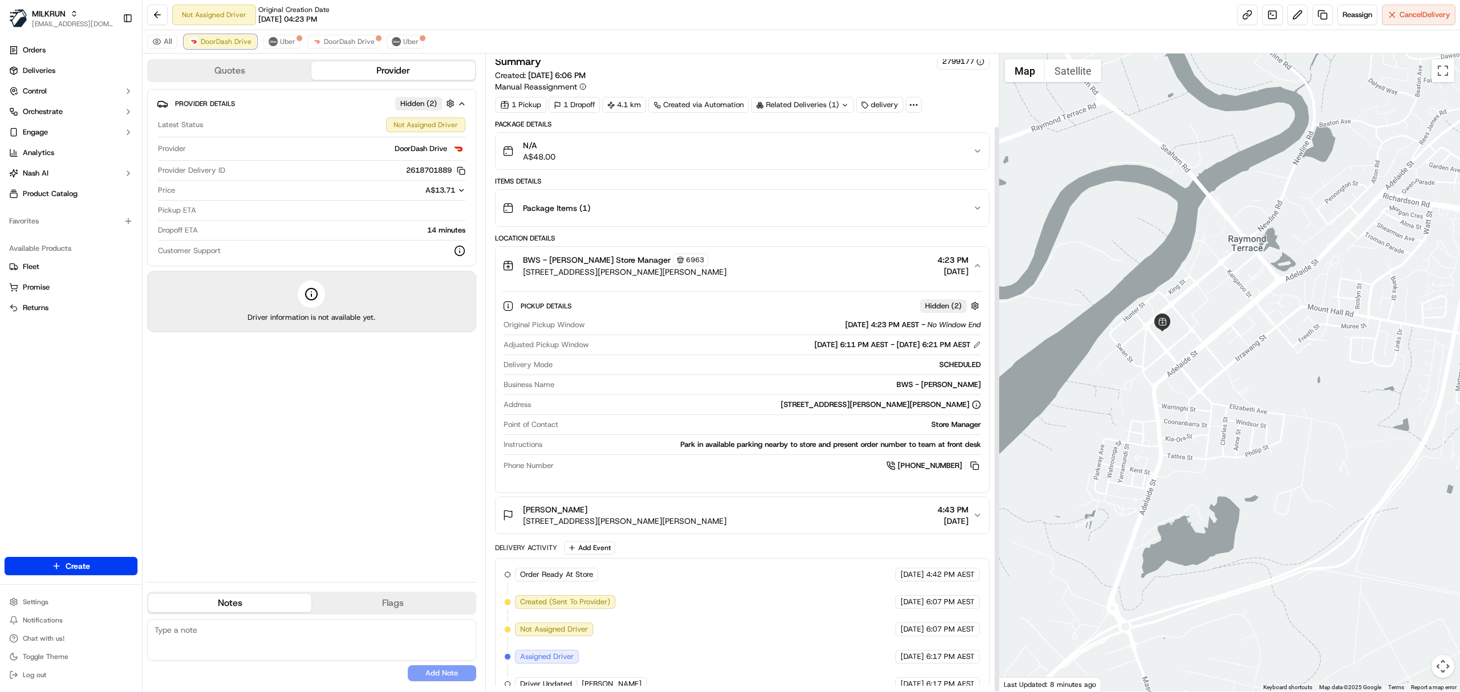
scroll to position [81, 0]
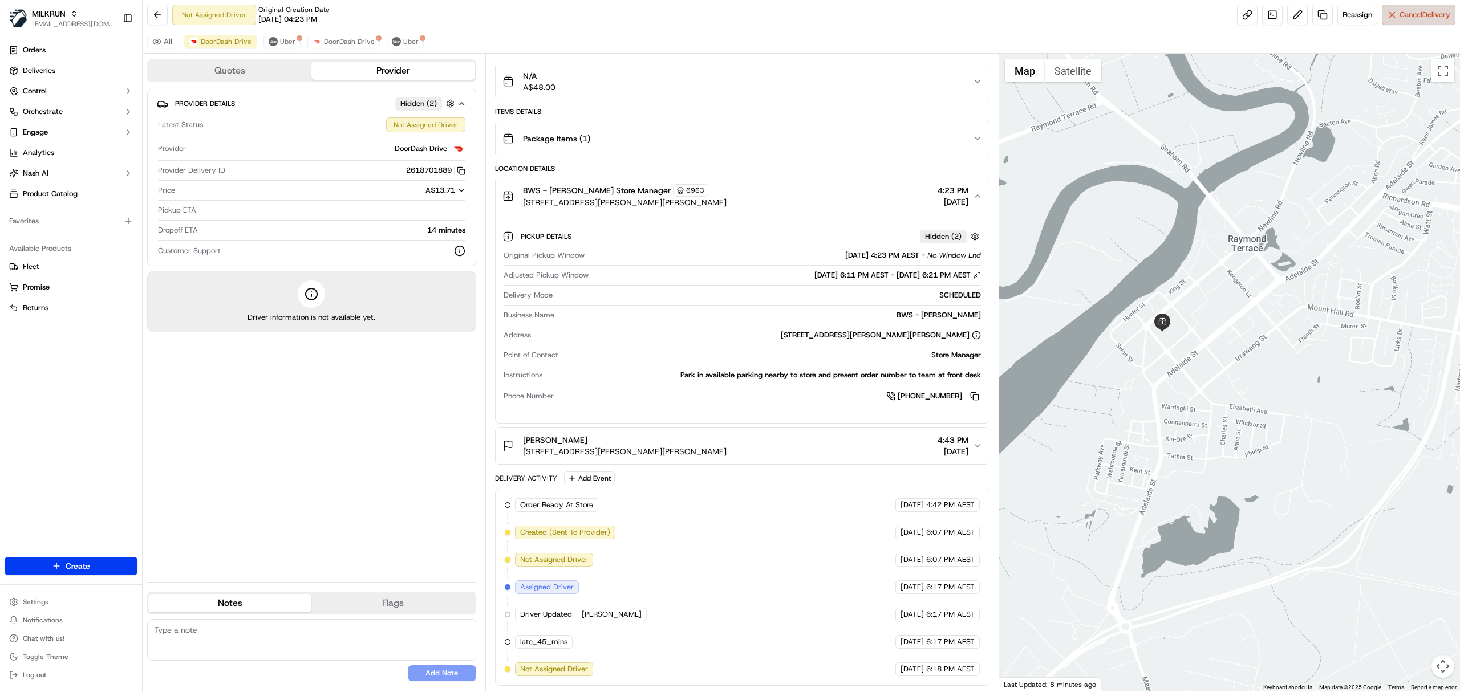
click at [1412, 18] on span "Cancel Delivery" at bounding box center [1425, 15] width 51 height 10
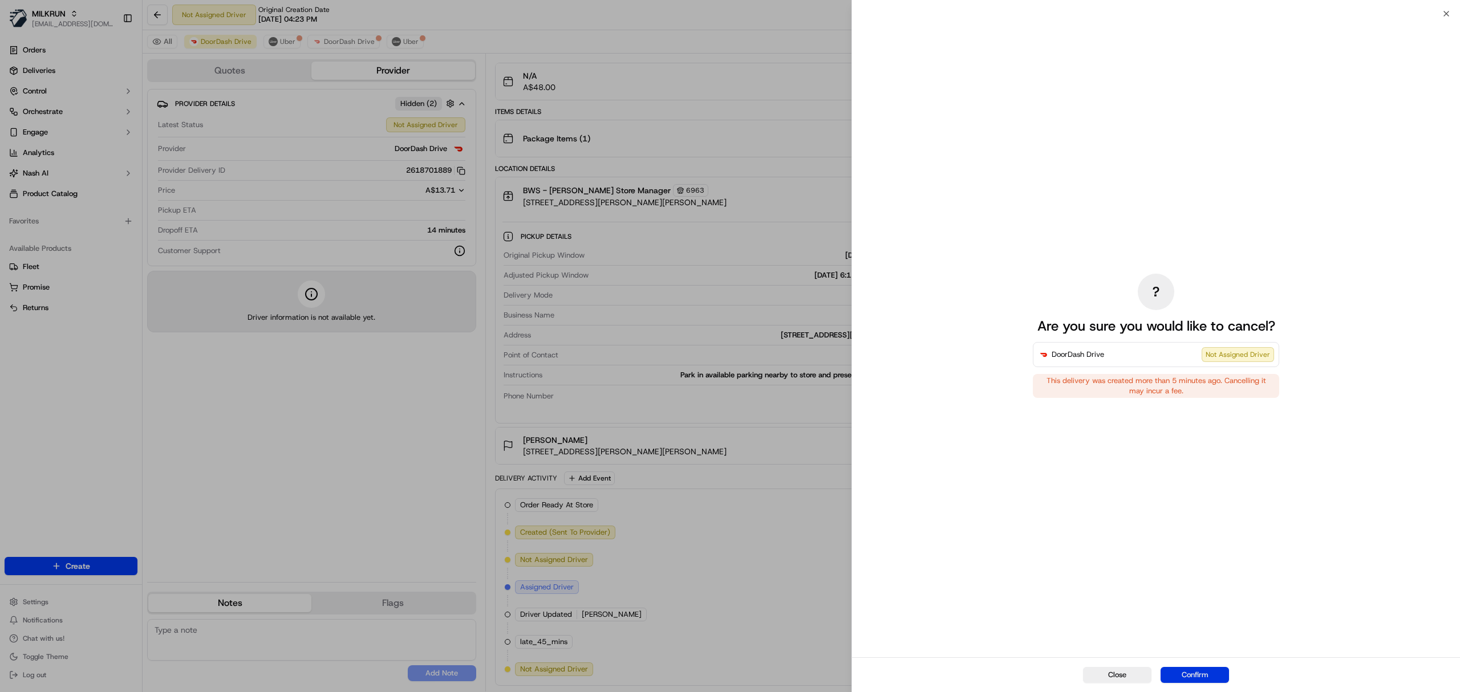
drag, startPoint x: 1187, startPoint y: 674, endPoint x: 1077, endPoint y: 689, distance: 110.5
click at [1183, 674] on button "Confirm" at bounding box center [1195, 675] width 68 height 16
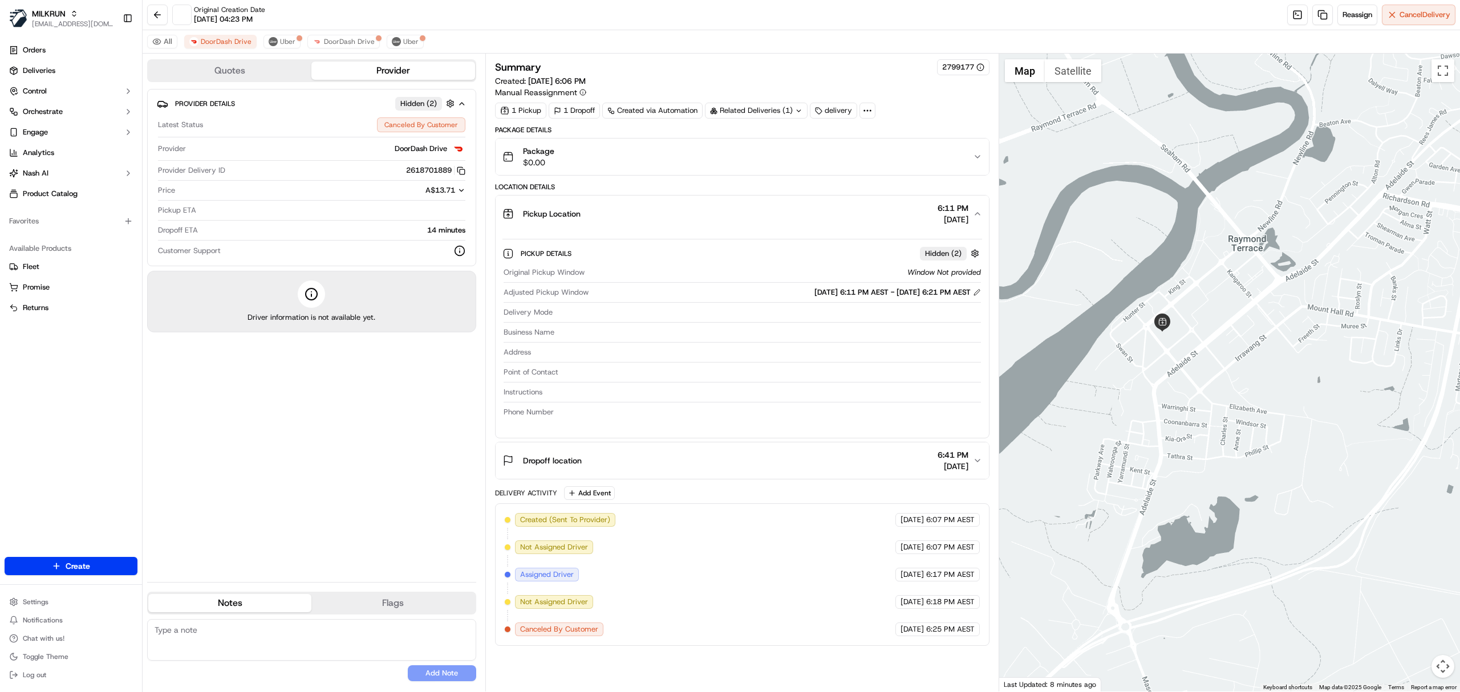
scroll to position [0, 0]
